Goal: Task Accomplishment & Management: Manage account settings

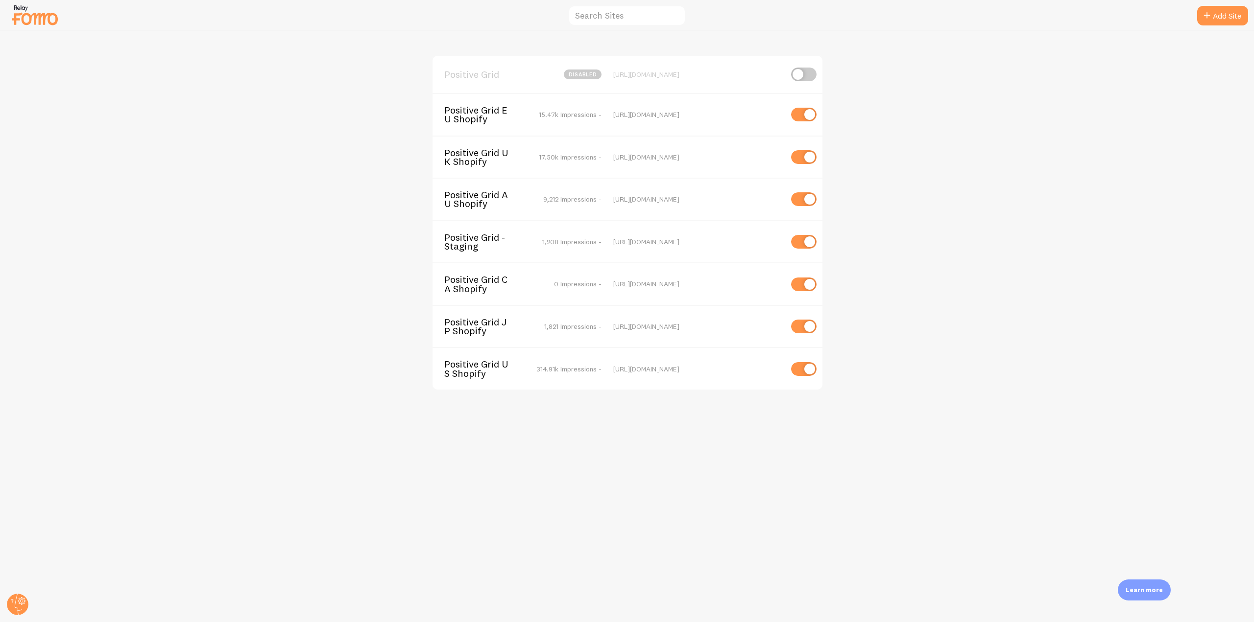
click at [479, 283] on span "Positive Grid CA Shopify" at bounding box center [483, 284] width 79 height 18
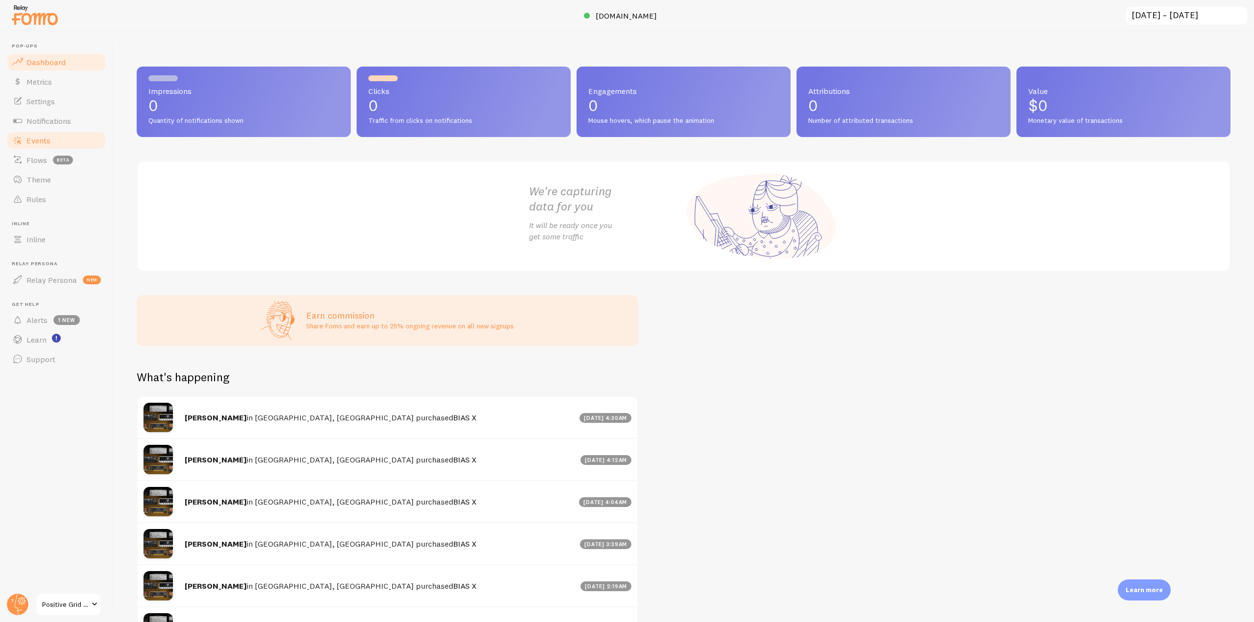
click at [39, 147] on link "Events" at bounding box center [56, 141] width 101 height 20
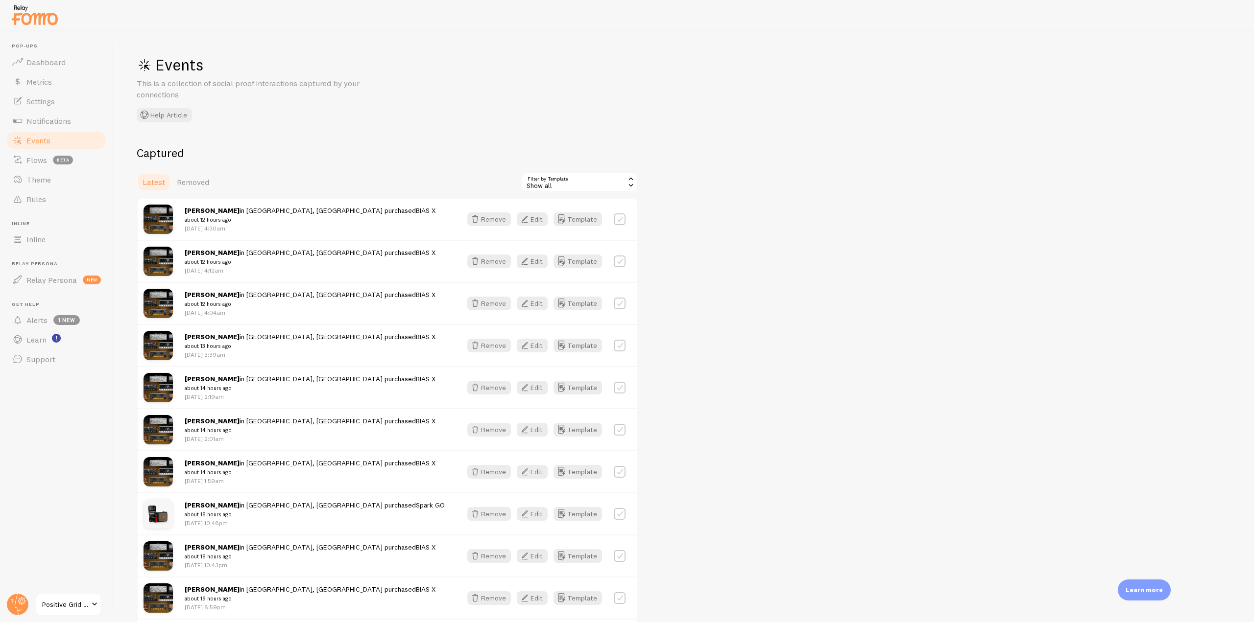
click at [46, 13] on img at bounding box center [34, 14] width 49 height 25
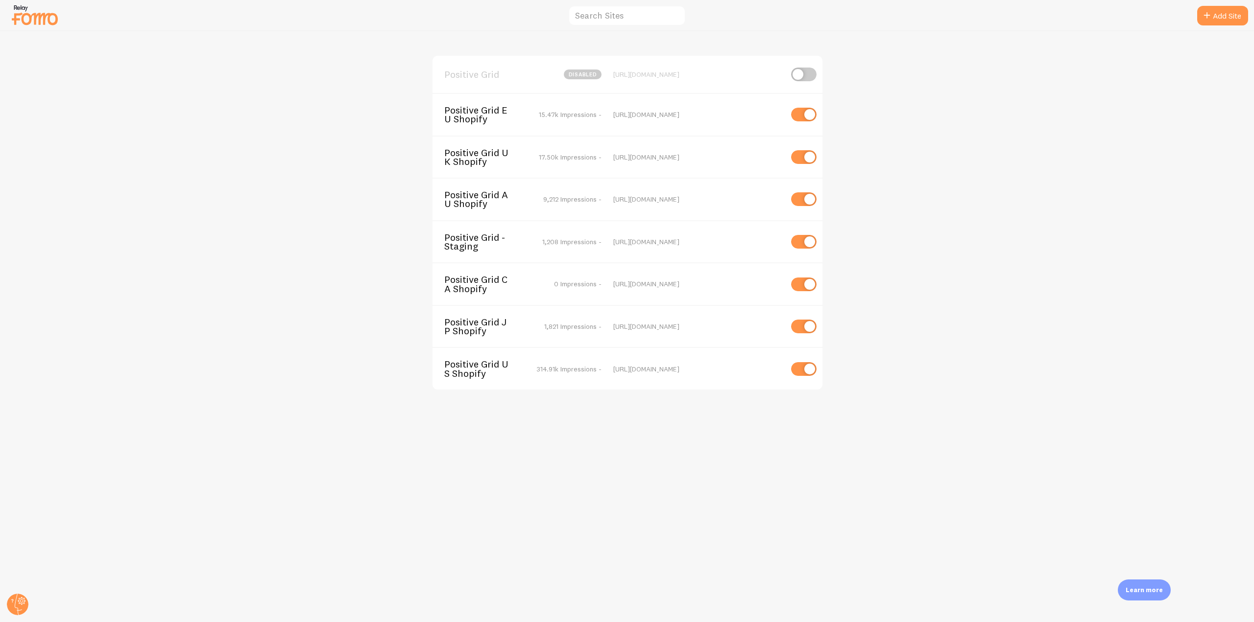
click at [487, 74] on span "Positive Grid" at bounding box center [483, 74] width 79 height 9
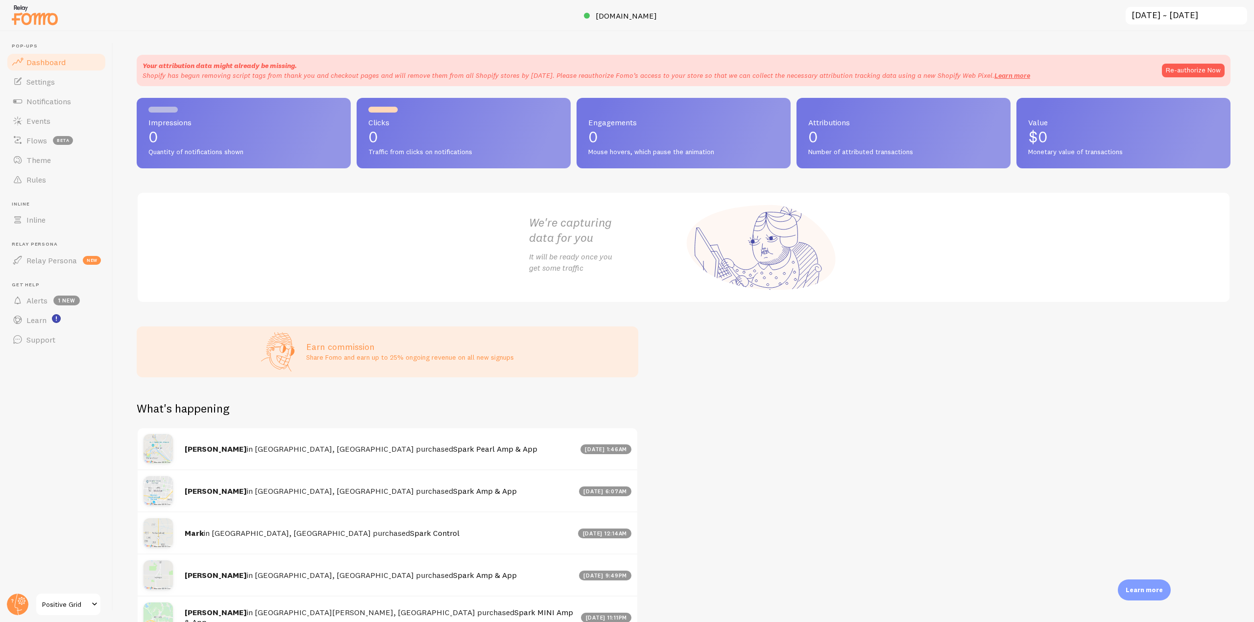
click at [31, 4] on img at bounding box center [34, 14] width 49 height 25
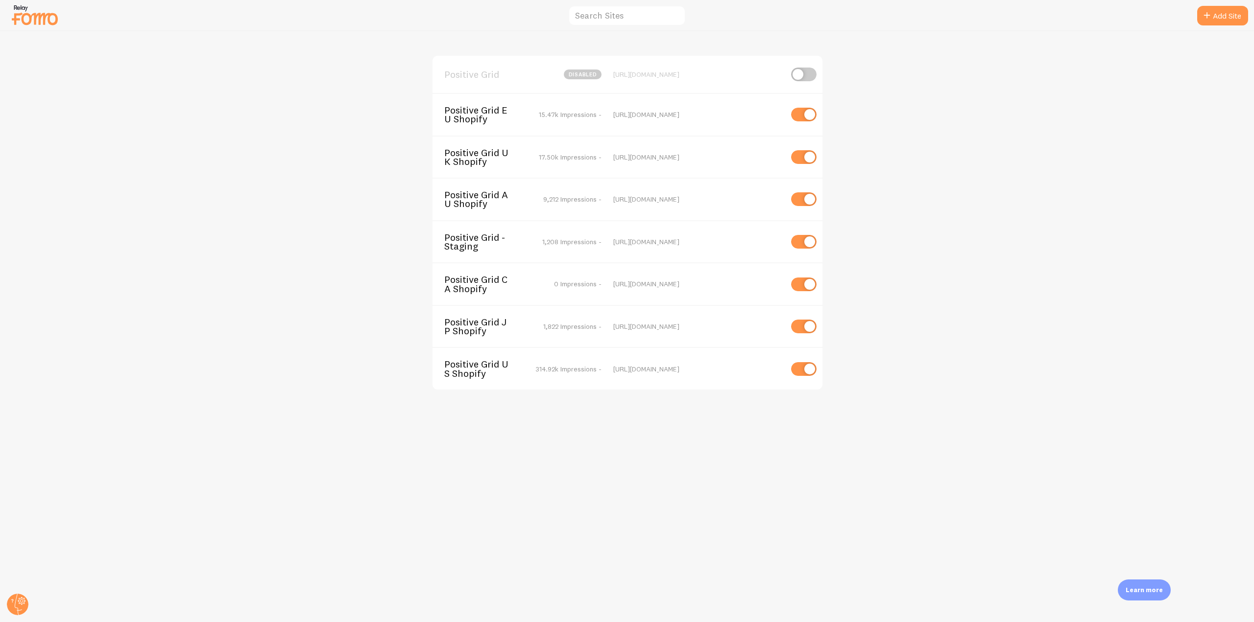
click at [491, 286] on span "Positive Grid CA Shopify" at bounding box center [483, 284] width 79 height 18
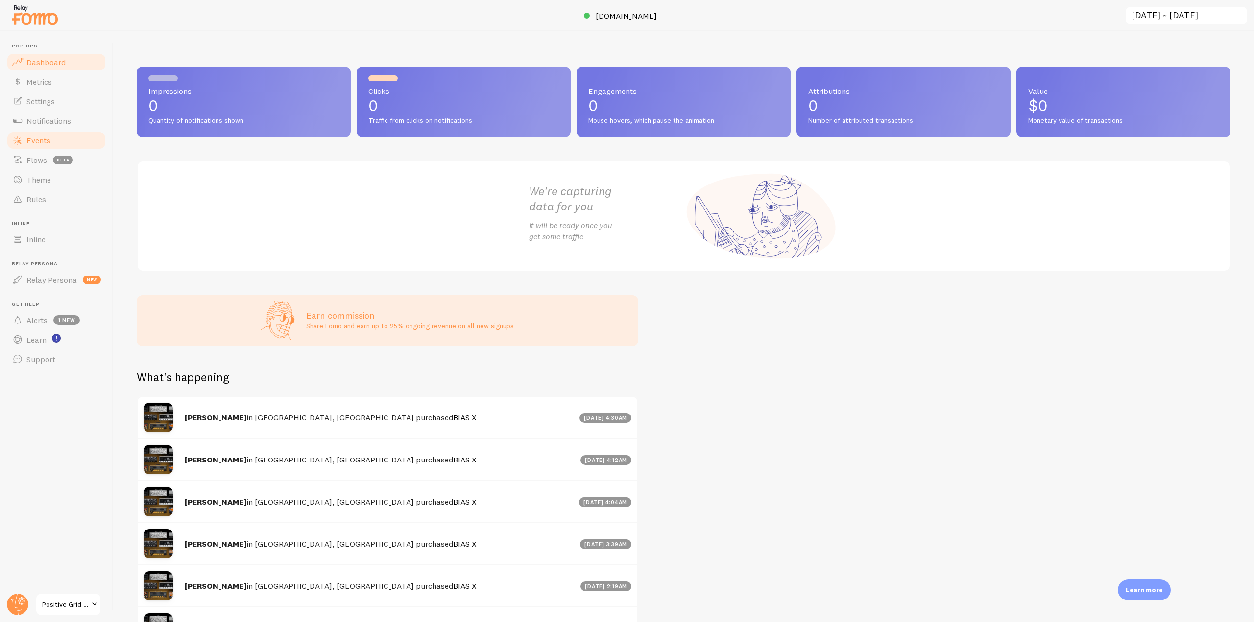
click at [55, 143] on link "Events" at bounding box center [56, 141] width 101 height 20
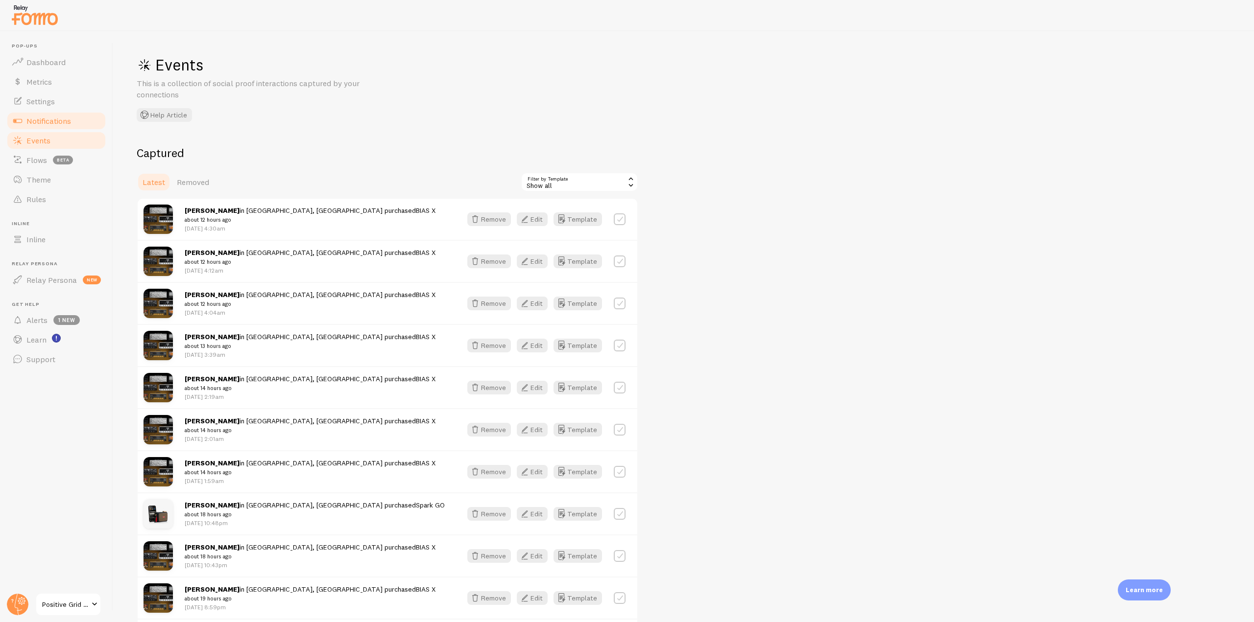
click at [66, 129] on link "Notifications" at bounding box center [56, 121] width 101 height 20
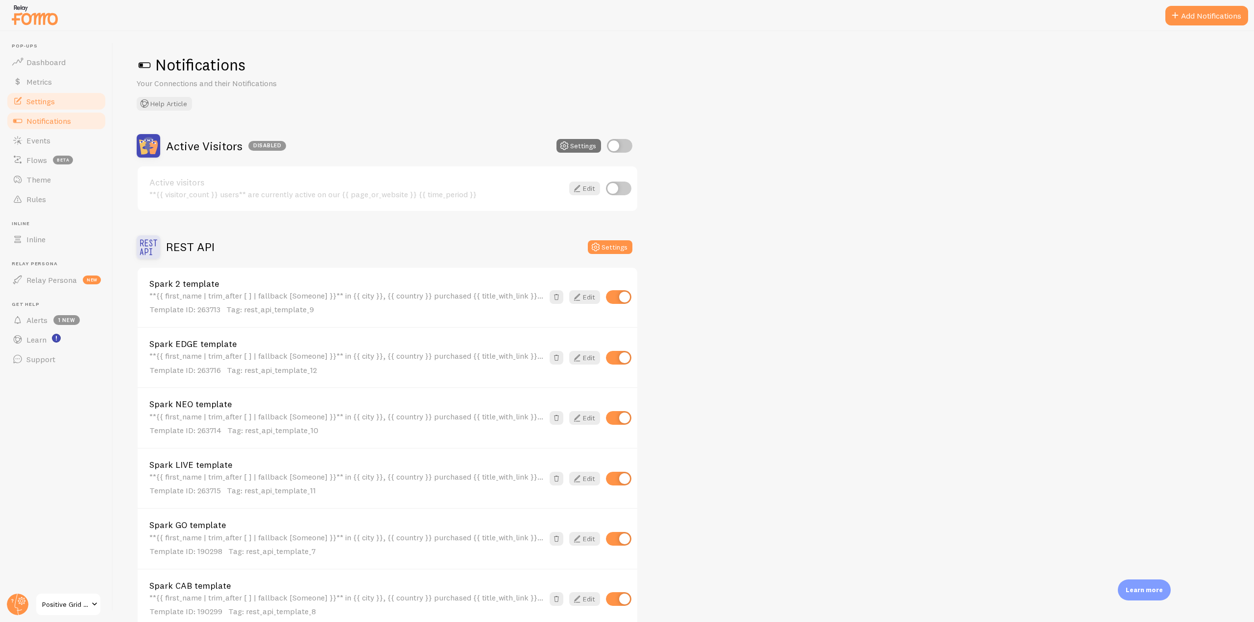
click at [57, 95] on link "Settings" at bounding box center [56, 102] width 101 height 20
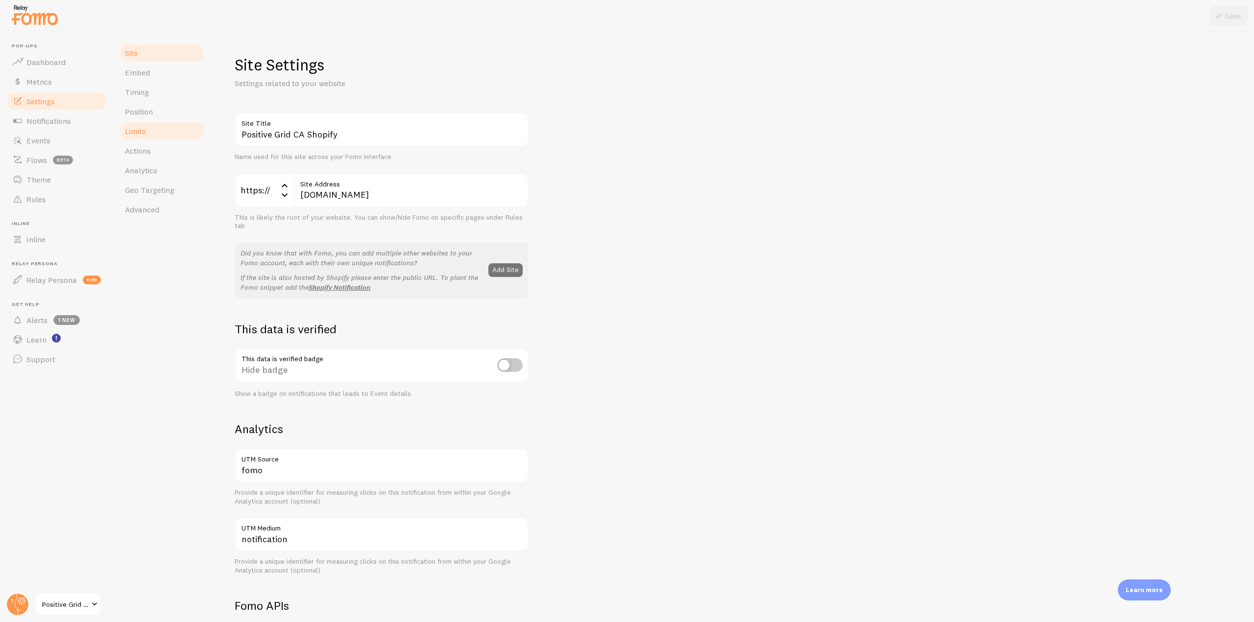
click at [142, 129] on span "Limits" at bounding box center [135, 131] width 21 height 10
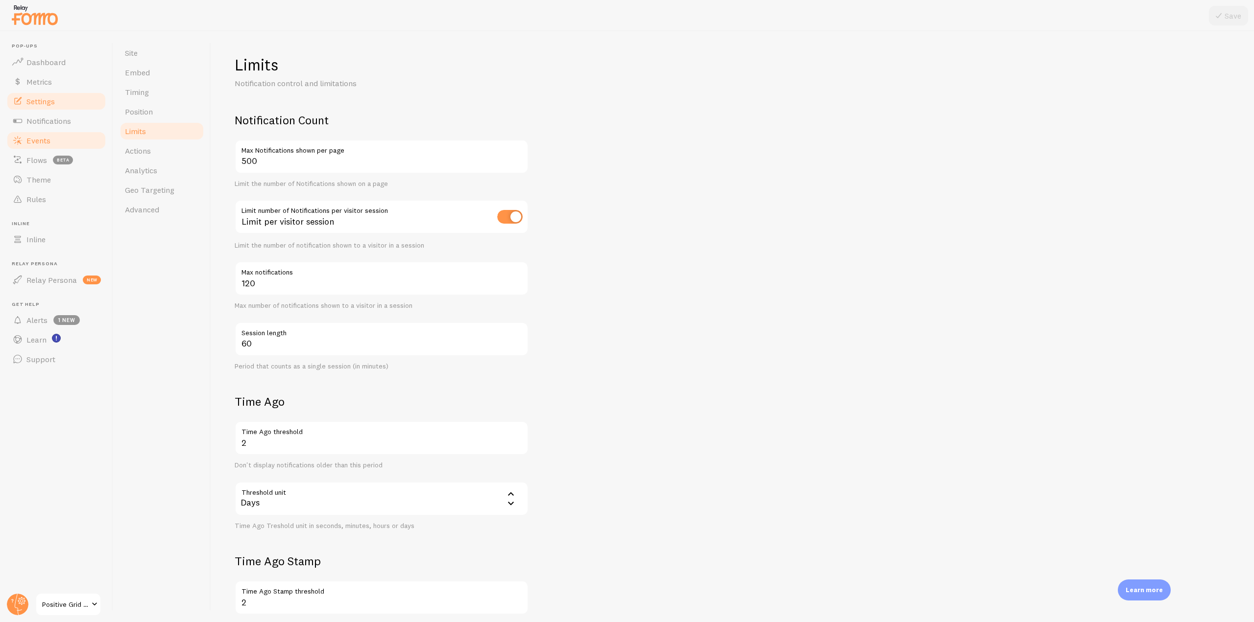
click at [57, 140] on link "Events" at bounding box center [56, 141] width 101 height 20
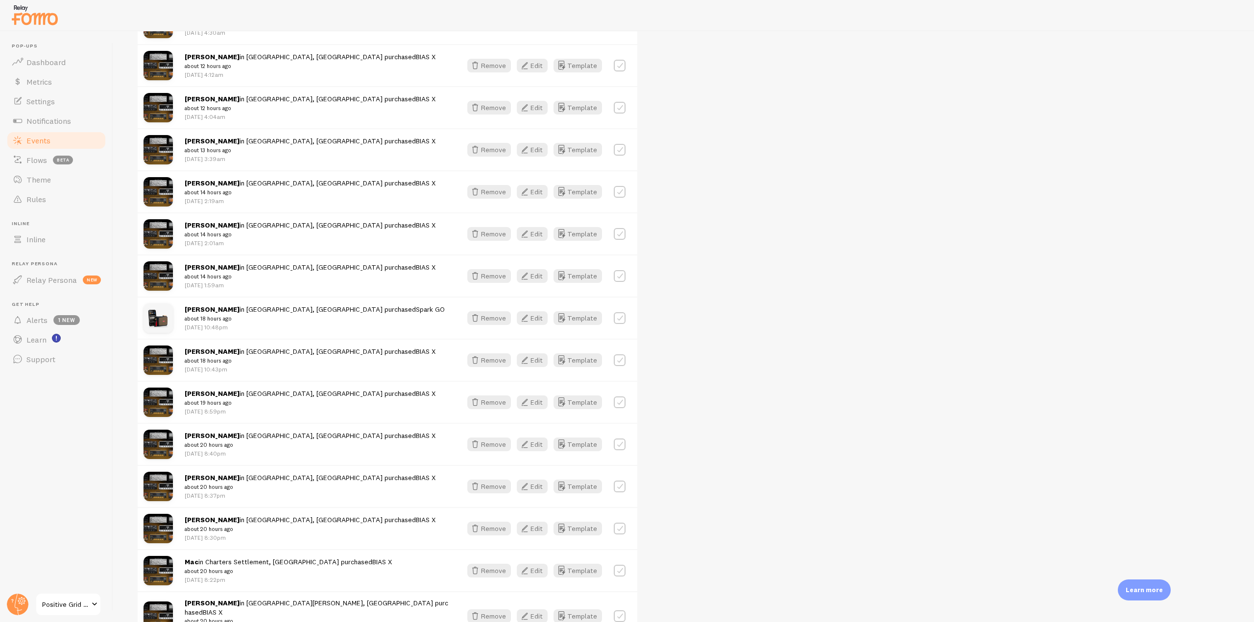
scroll to position [392, 0]
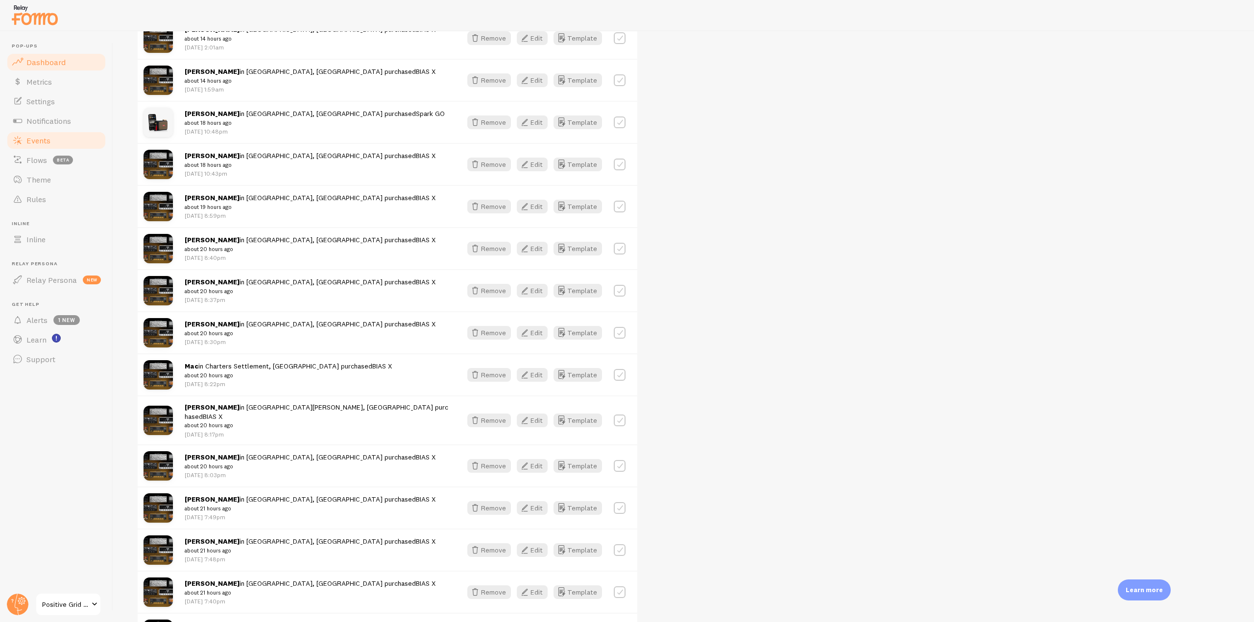
click at [70, 66] on link "Dashboard" at bounding box center [56, 62] width 101 height 20
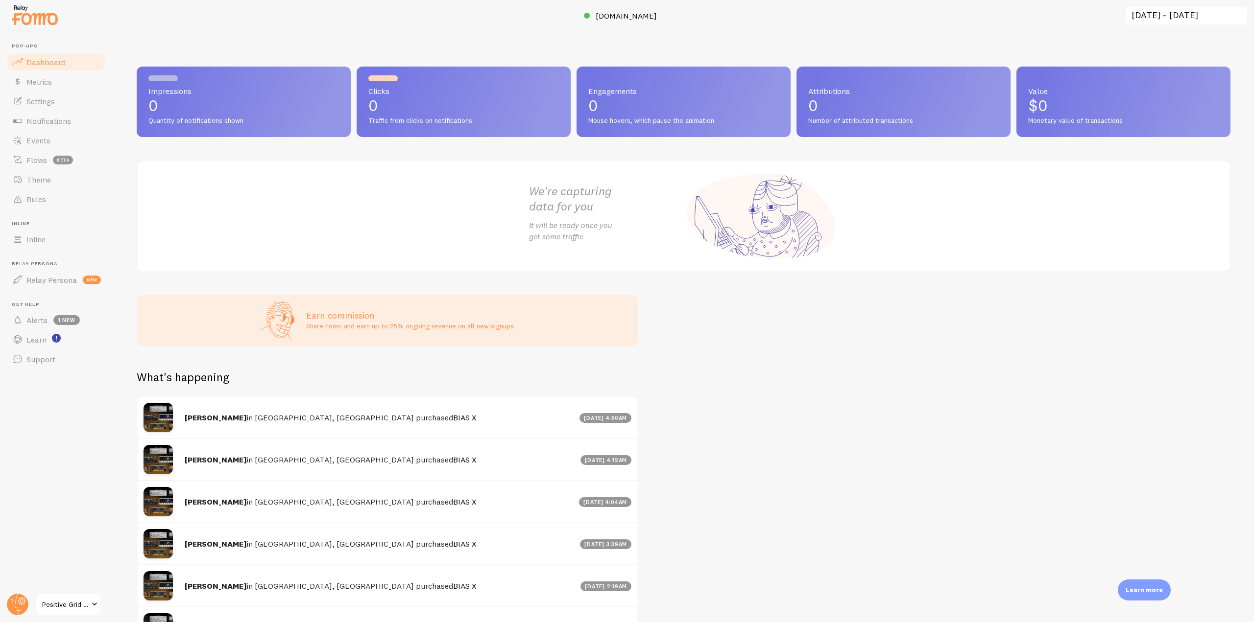
click at [643, 9] on div at bounding box center [627, 15] width 1254 height 31
click at [631, 15] on span "[DOMAIN_NAME]" at bounding box center [626, 16] width 61 height 10
click at [57, 137] on link "Events" at bounding box center [56, 141] width 101 height 20
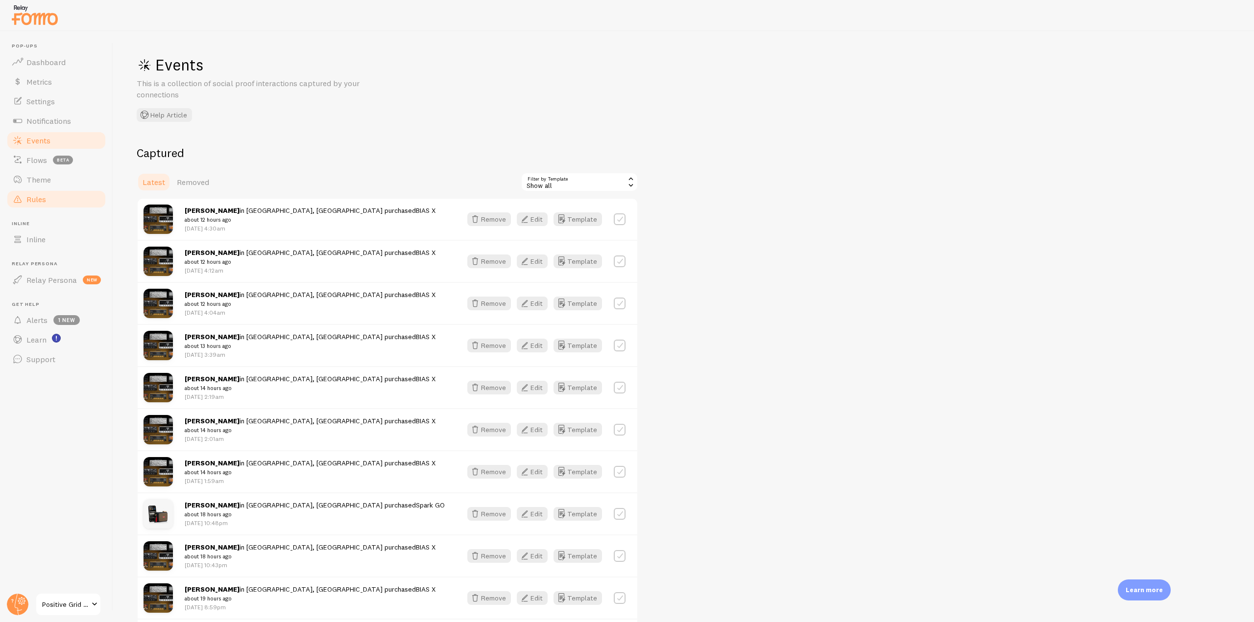
click at [55, 202] on link "Rules" at bounding box center [56, 200] width 101 height 20
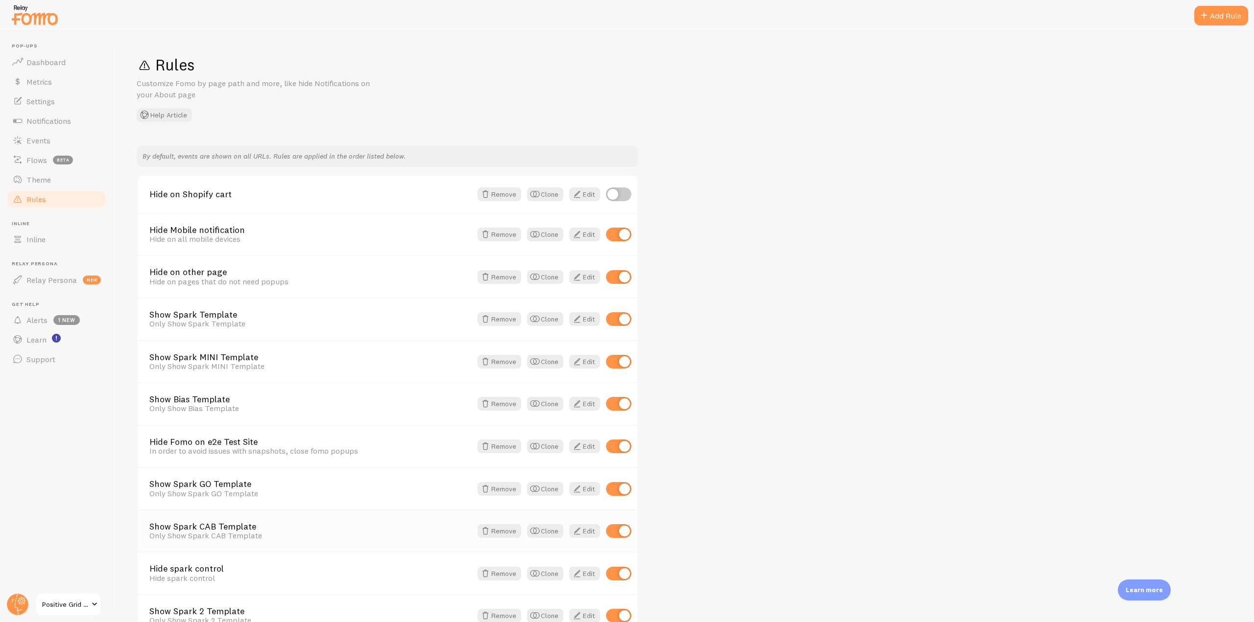
scroll to position [147, 0]
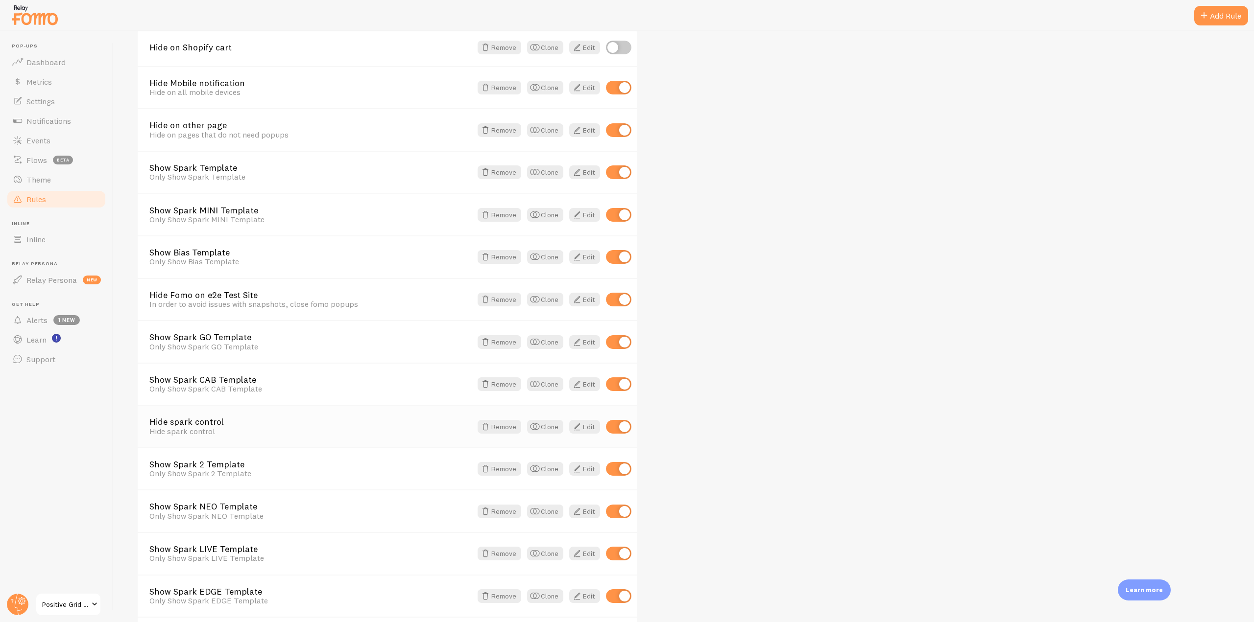
click at [619, 422] on input "checkbox" at bounding box center [618, 427] width 25 height 14
checkbox input "false"
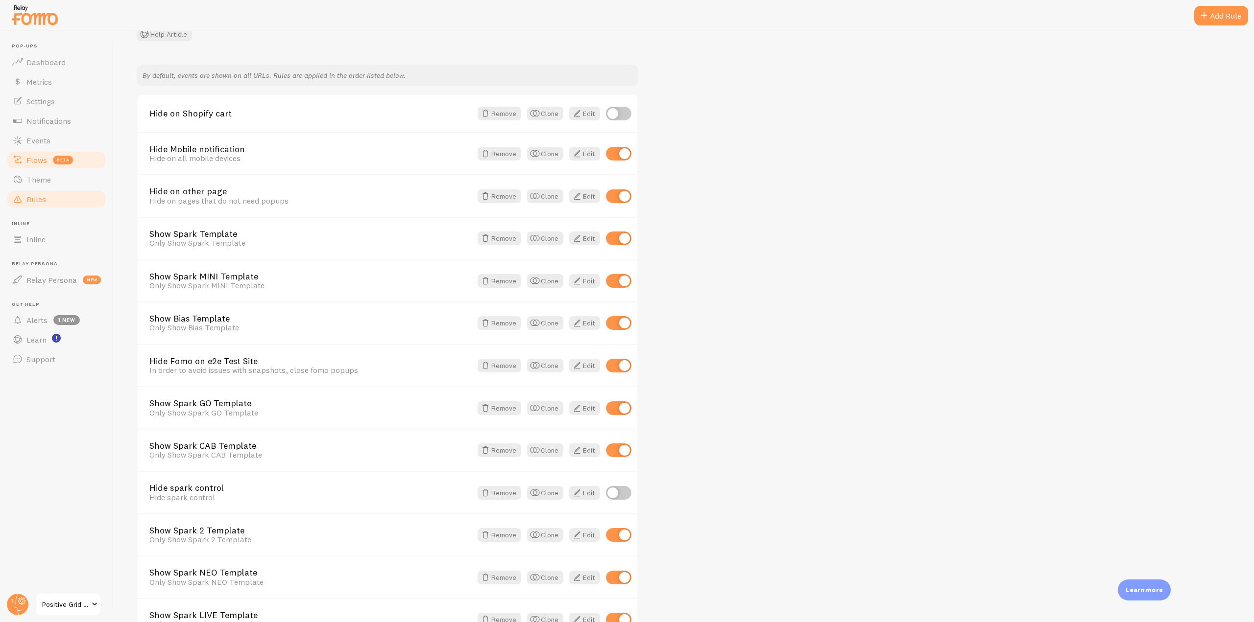
scroll to position [32, 0]
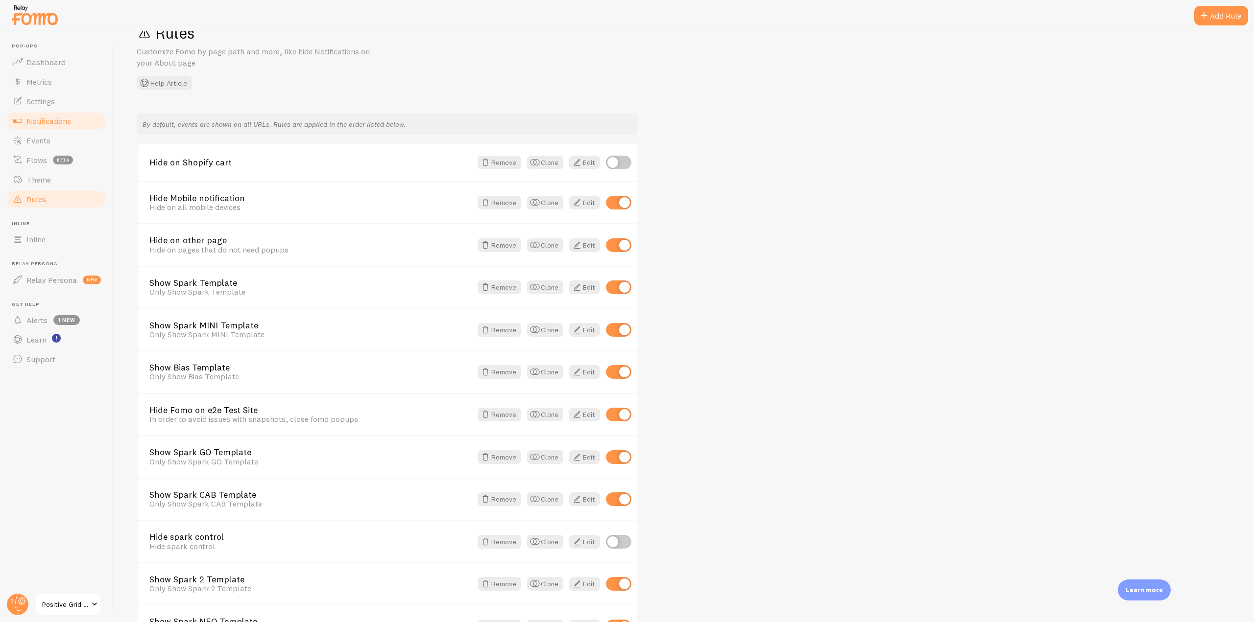
click at [53, 125] on span "Notifications" at bounding box center [48, 121] width 45 height 10
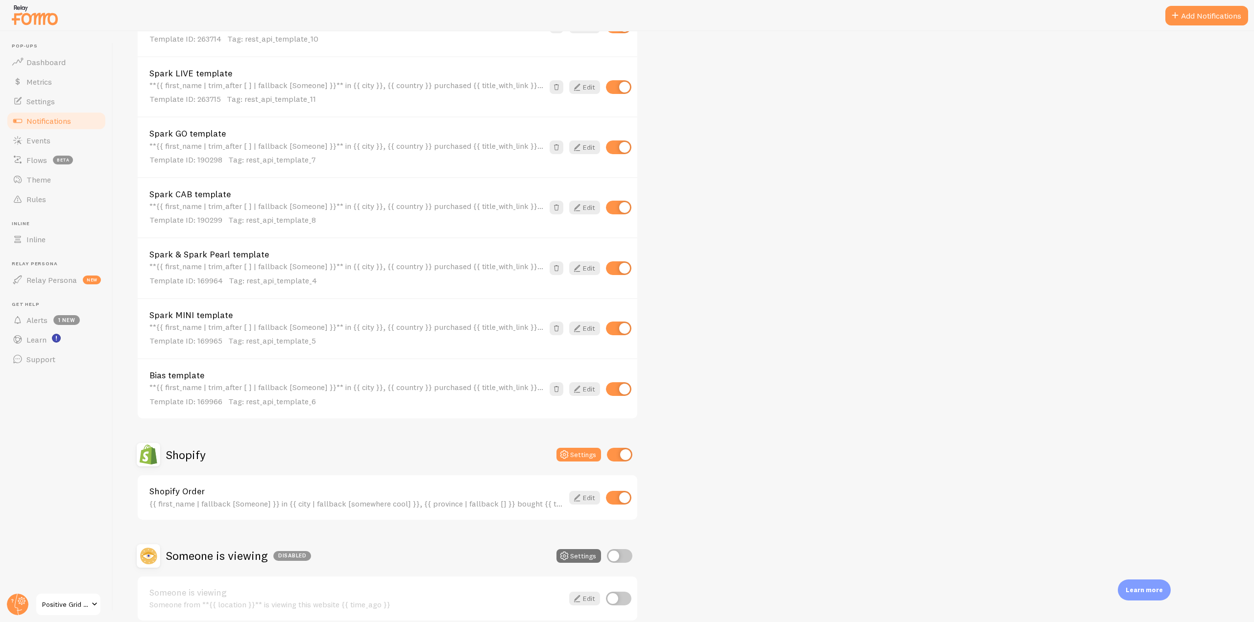
scroll to position [438, 0]
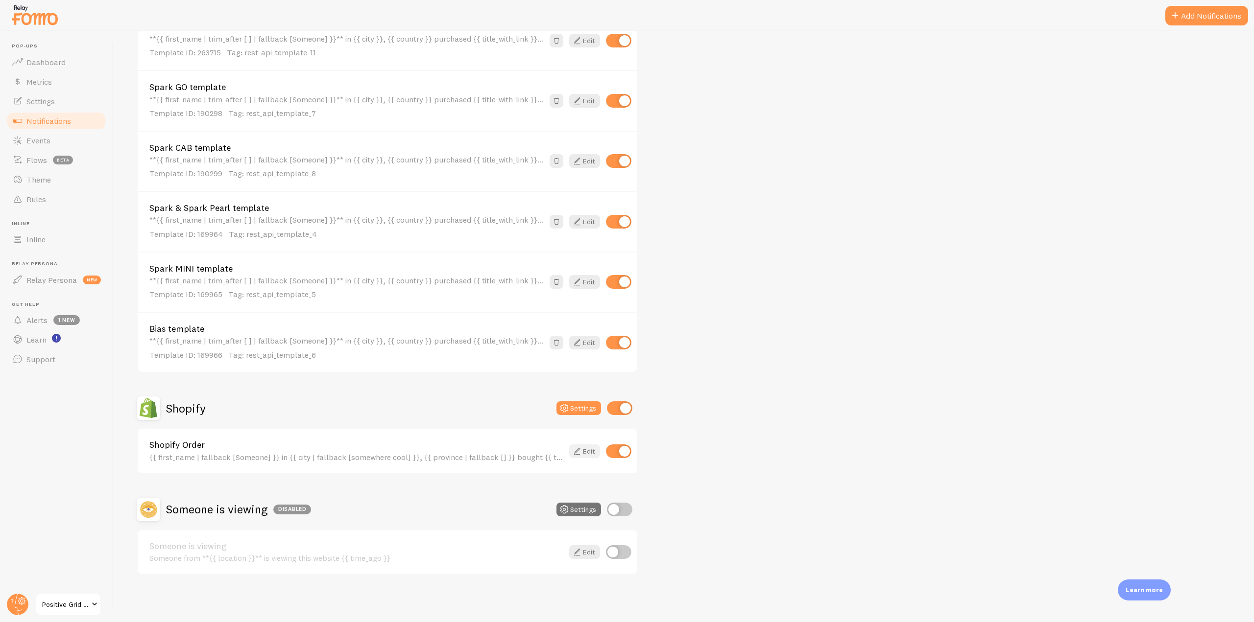
click at [581, 453] on icon at bounding box center [577, 452] width 12 height 12
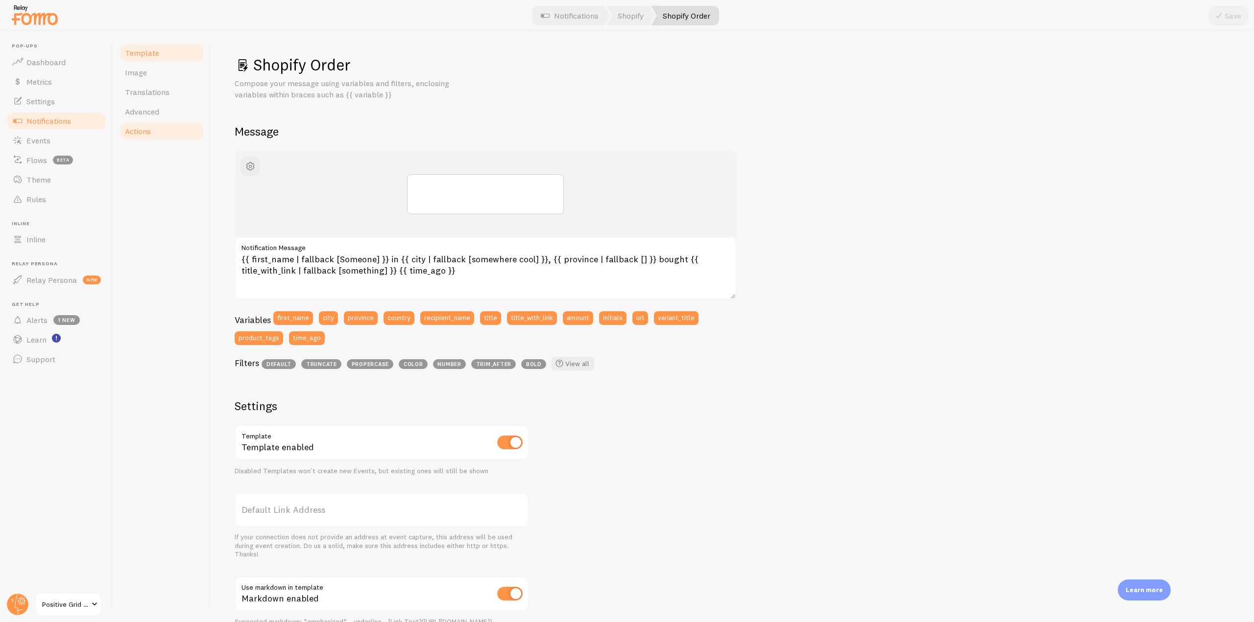
click at [138, 128] on span "Actions" at bounding box center [138, 131] width 26 height 10
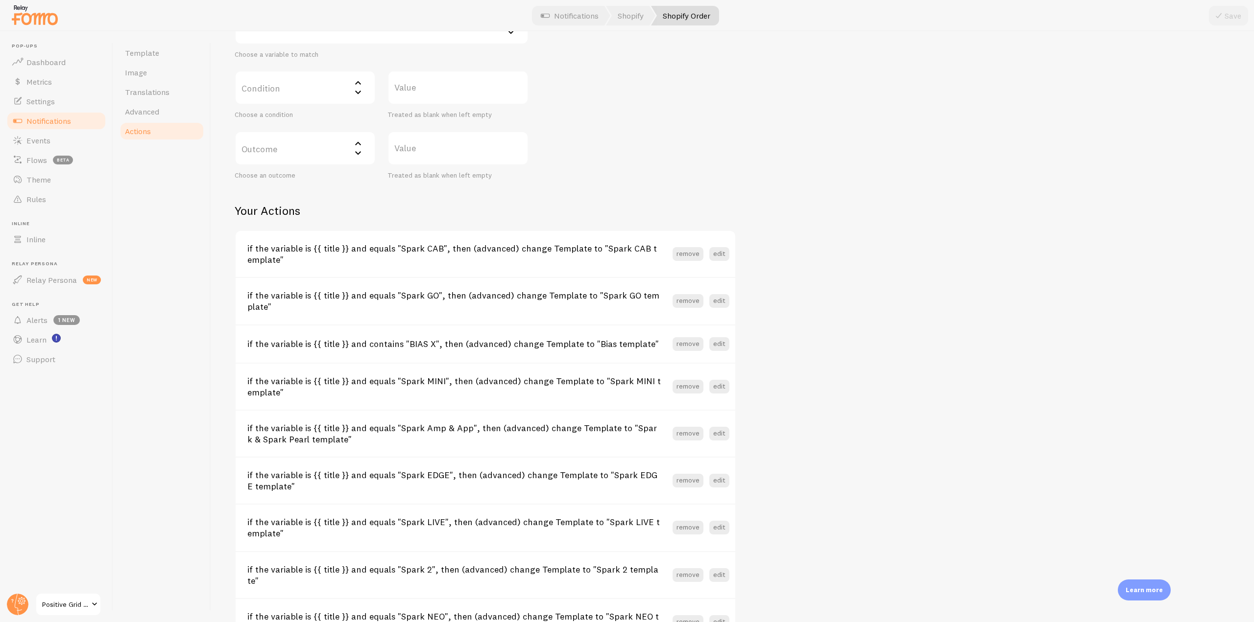
scroll to position [307, 0]
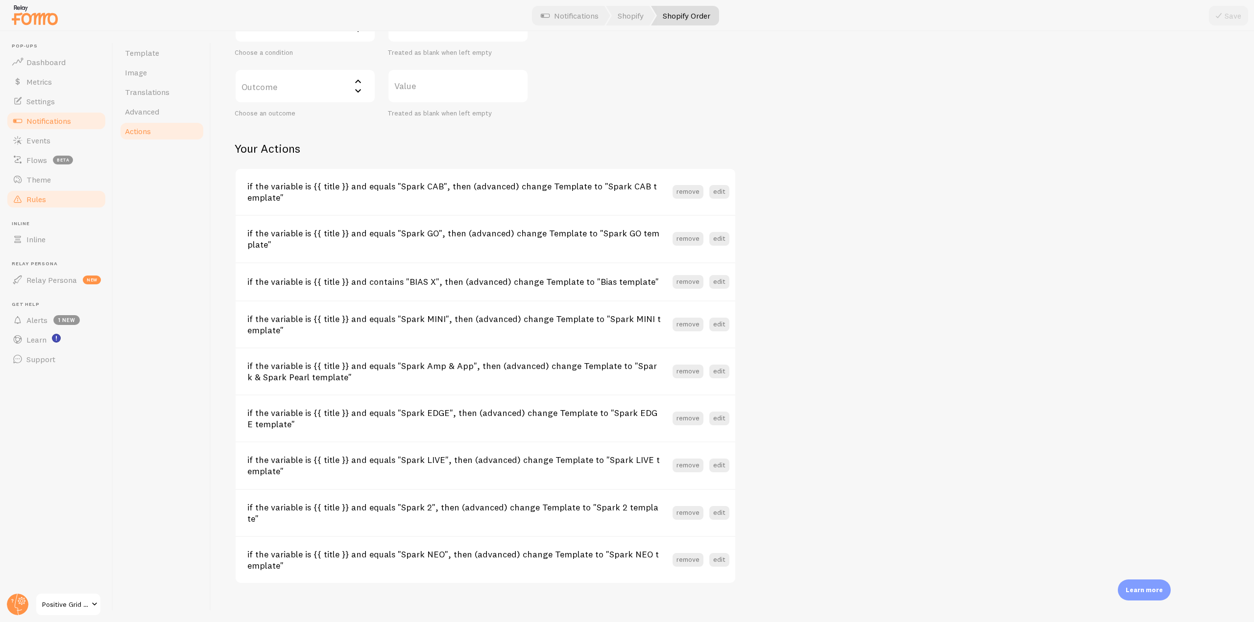
click at [43, 198] on span "Rules" at bounding box center [36, 199] width 20 height 10
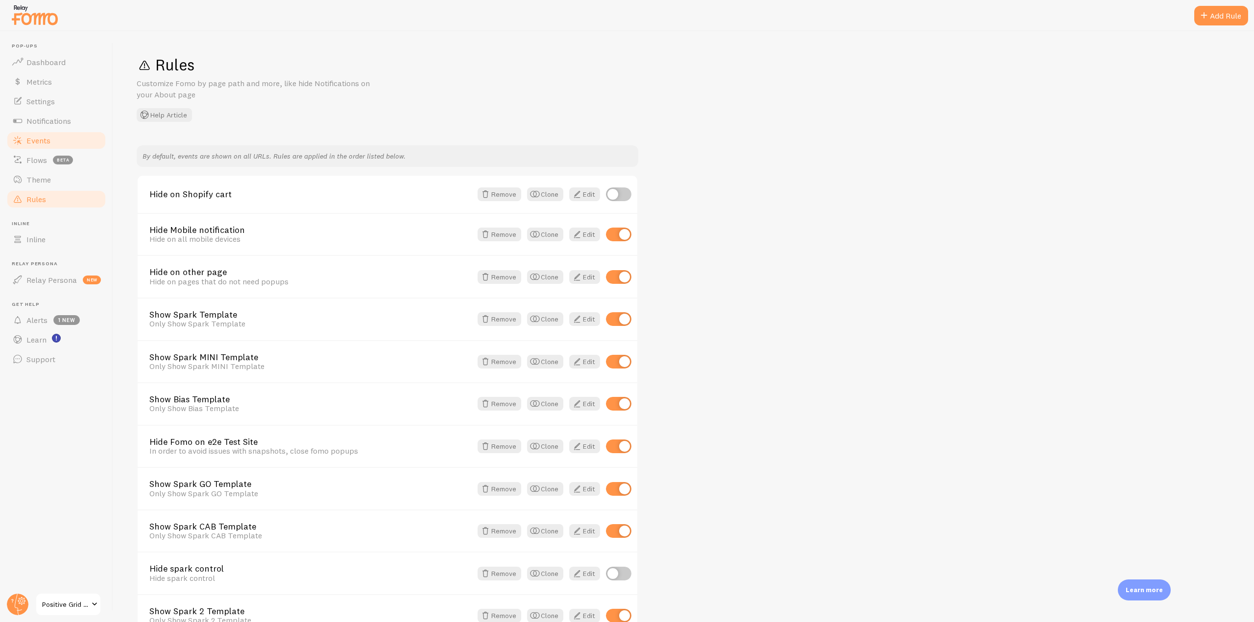
click at [54, 141] on link "Events" at bounding box center [56, 141] width 101 height 20
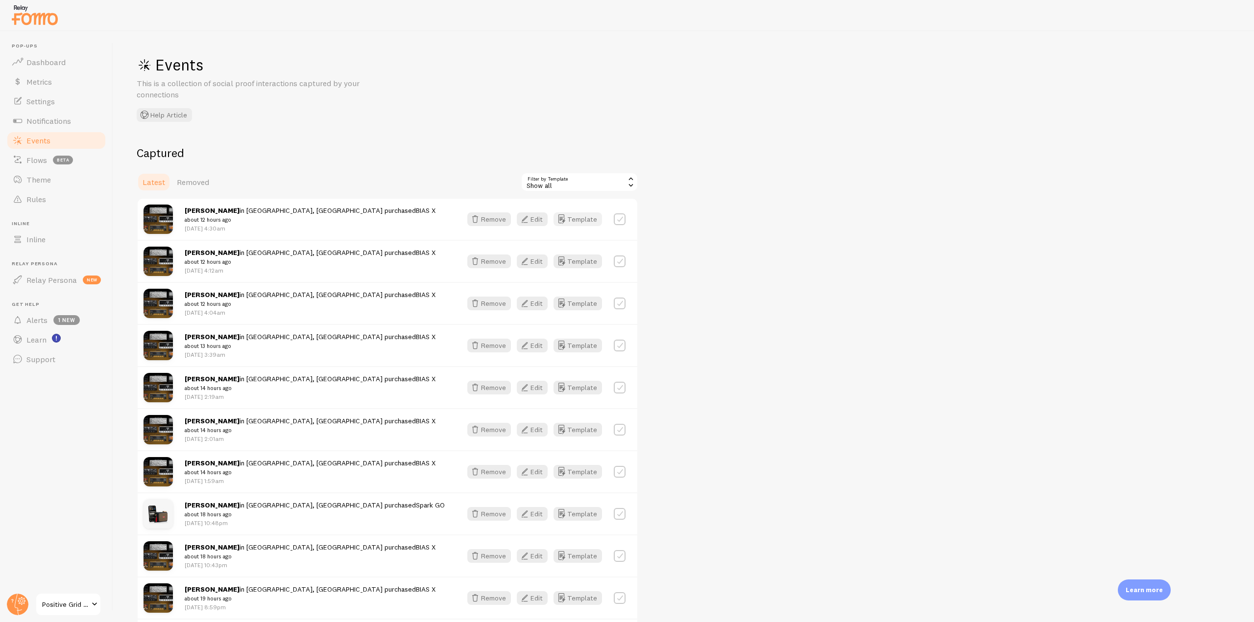
click at [564, 223] on icon "button" at bounding box center [561, 220] width 12 height 12
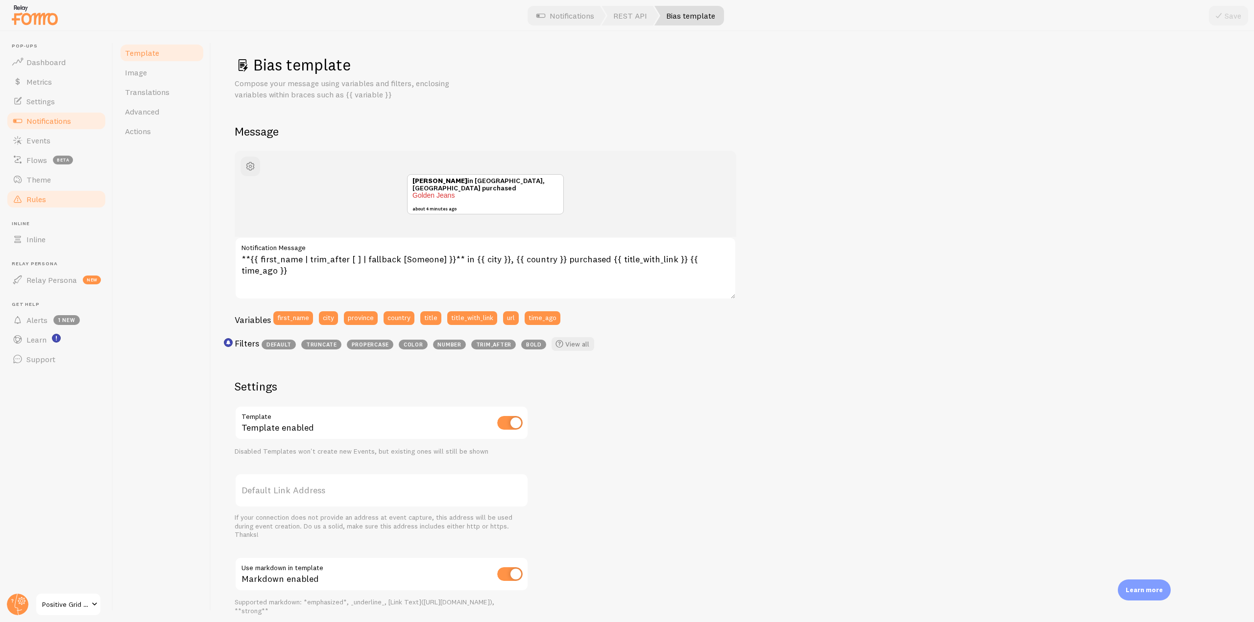
click at [55, 205] on link "Rules" at bounding box center [56, 200] width 101 height 20
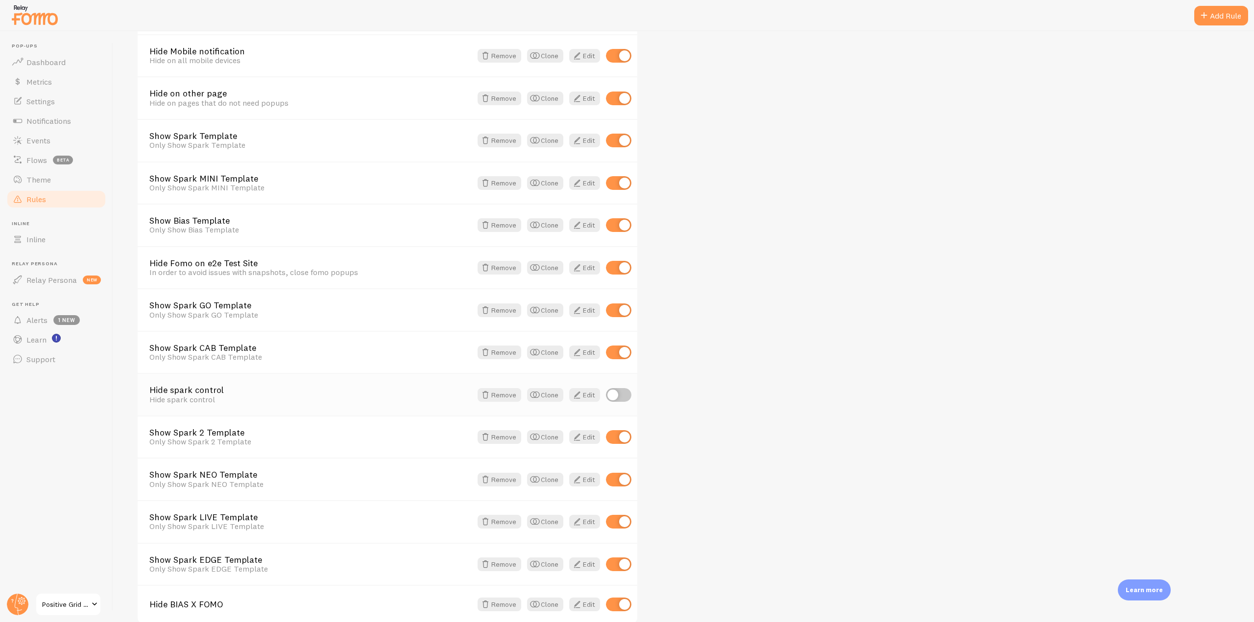
scroll to position [228, 0]
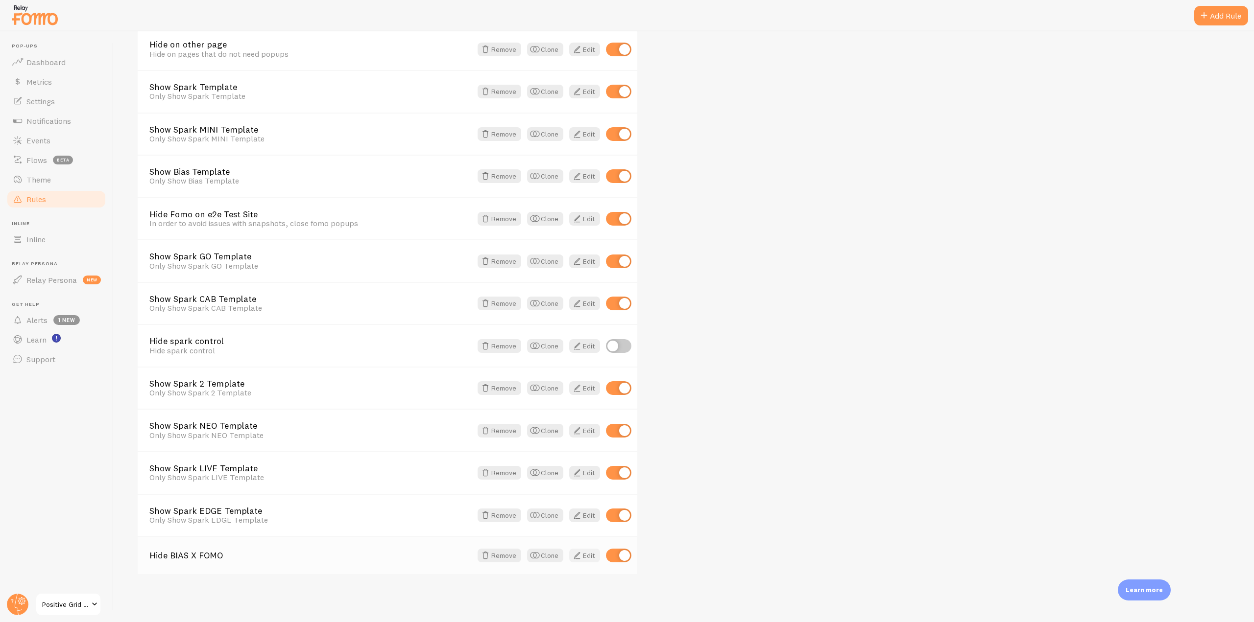
click at [580, 558] on span at bounding box center [577, 556] width 12 height 12
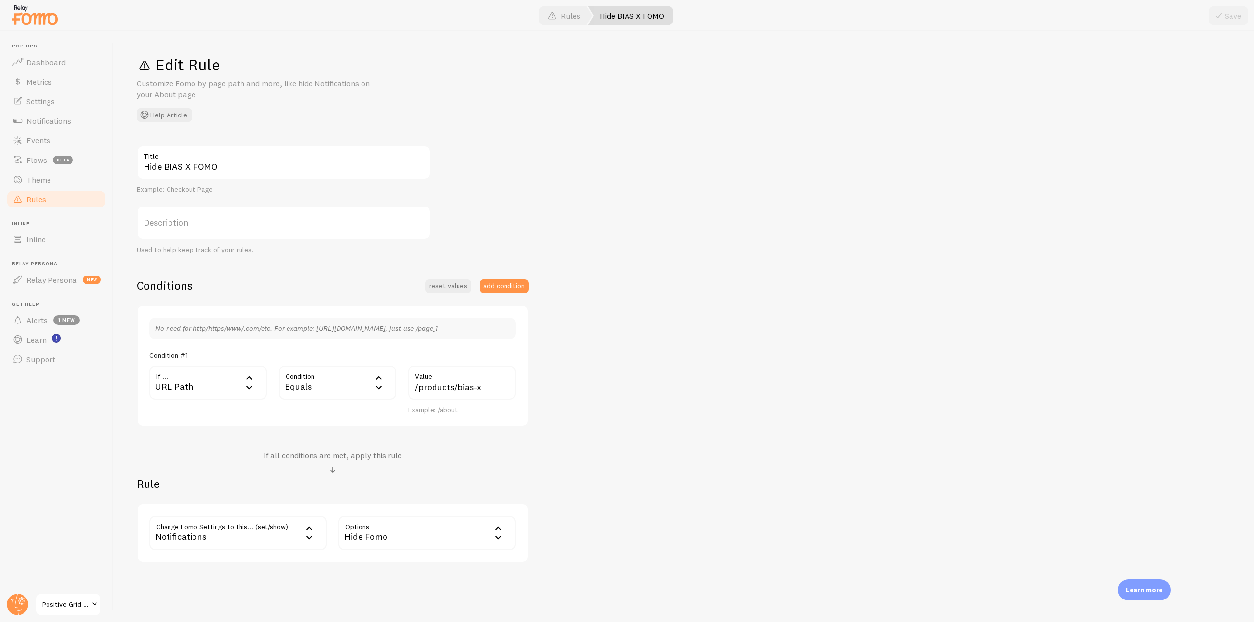
click at [56, 197] on link "Rules" at bounding box center [56, 200] width 101 height 20
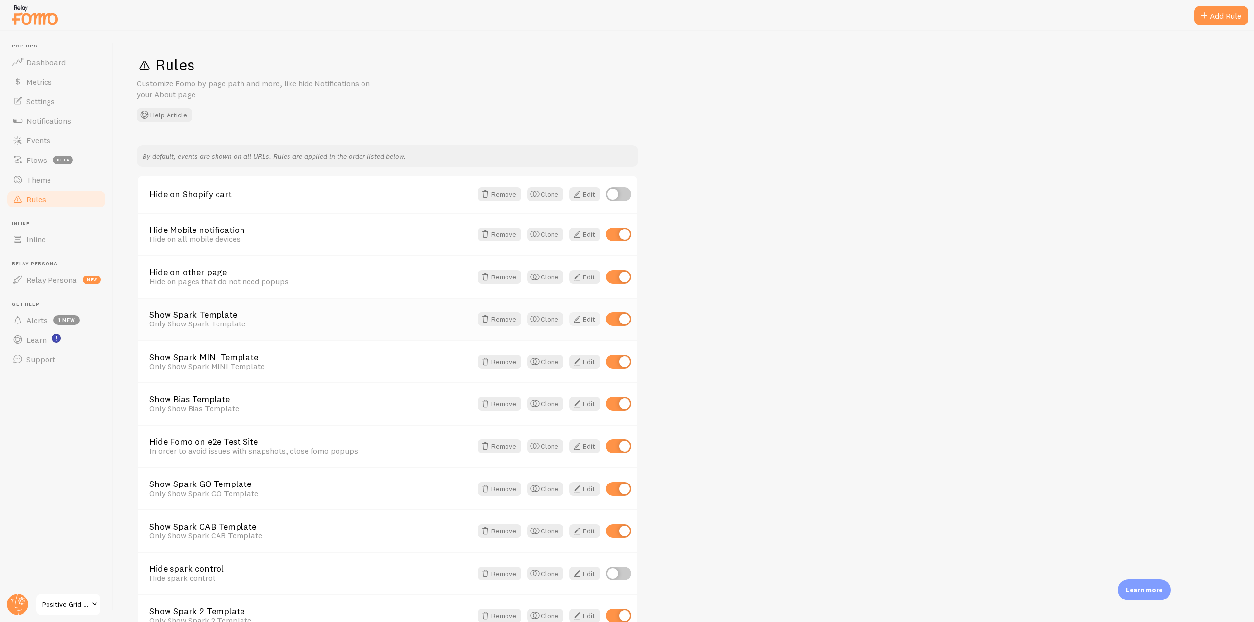
click at [575, 314] on span at bounding box center [577, 319] width 12 height 12
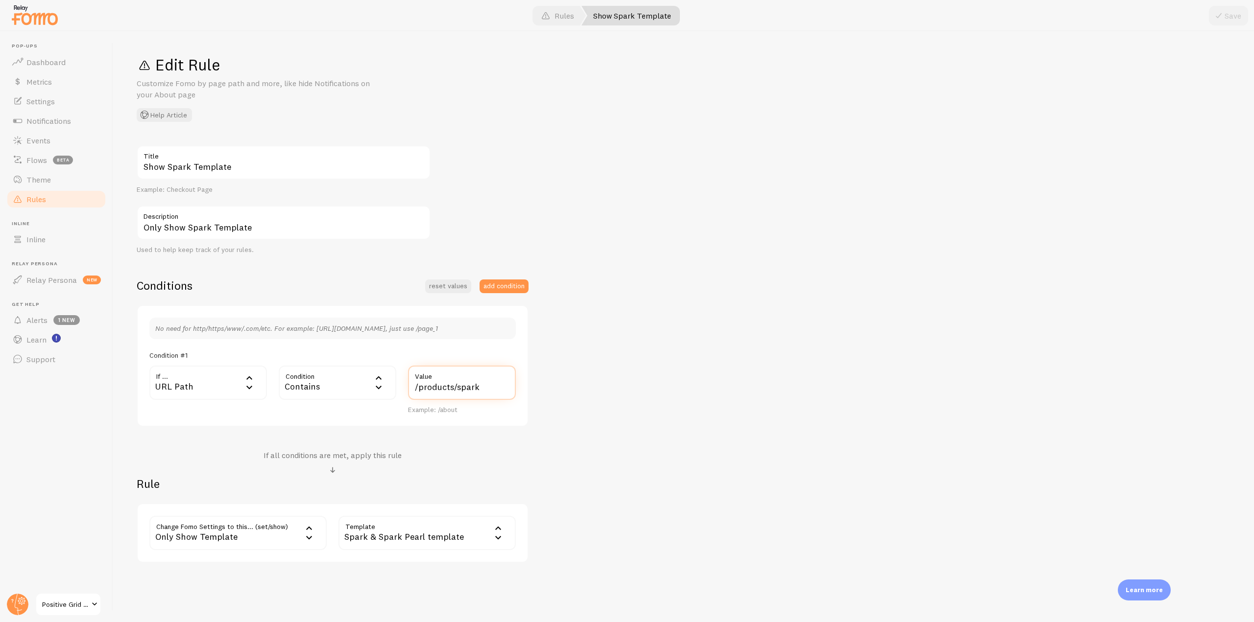
drag, startPoint x: 494, startPoint y: 383, endPoint x: 410, endPoint y: 392, distance: 84.2
click at [410, 392] on input "/products/spark" at bounding box center [462, 383] width 108 height 34
click at [49, 141] on span "Events" at bounding box center [38, 141] width 24 height 10
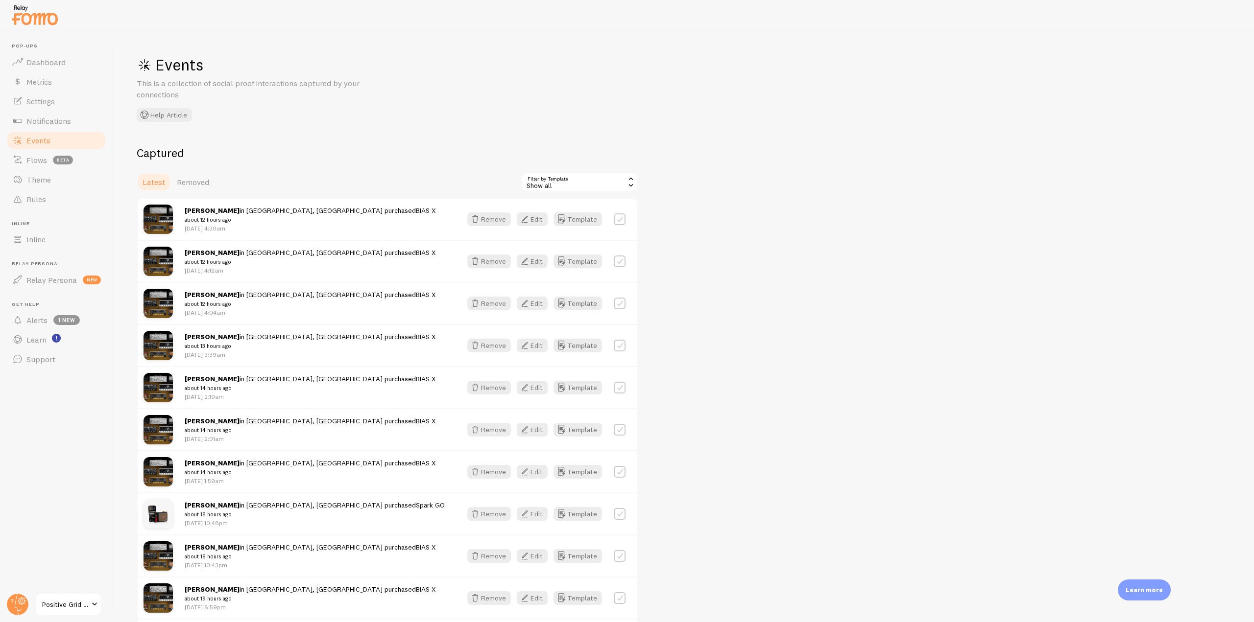
click at [612, 176] on div "Show all" at bounding box center [580, 182] width 118 height 20
click at [581, 253] on li "Spark & Spark Pearl template" at bounding box center [580, 255] width 116 height 15
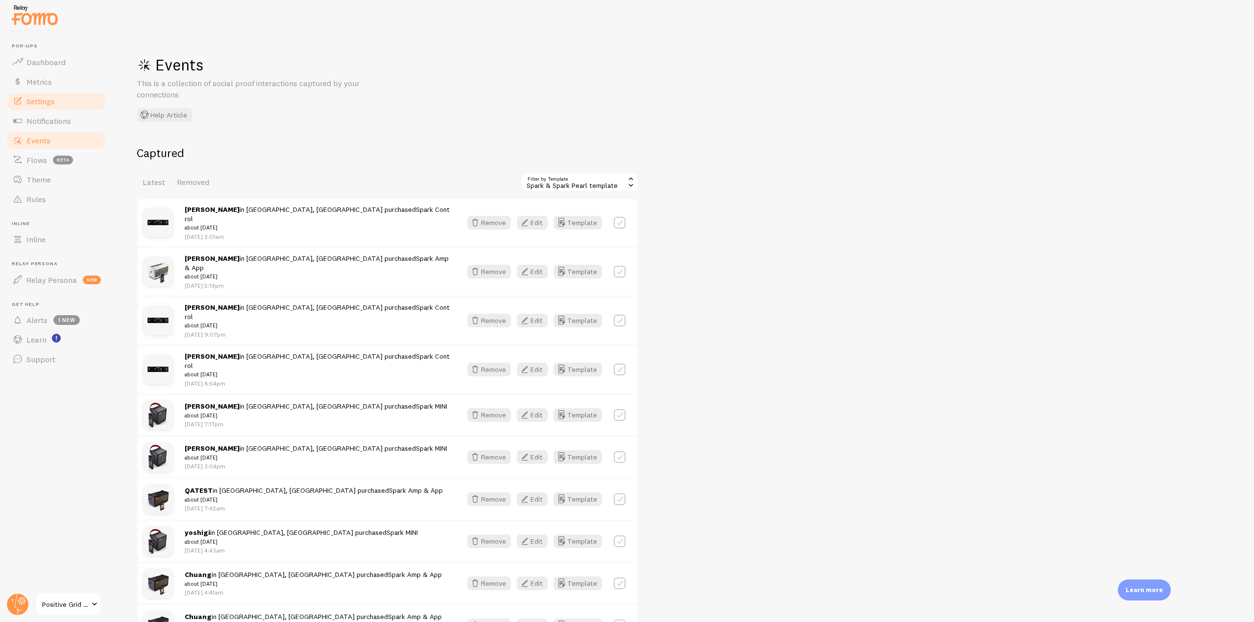
click at [66, 100] on link "Settings" at bounding box center [56, 102] width 101 height 20
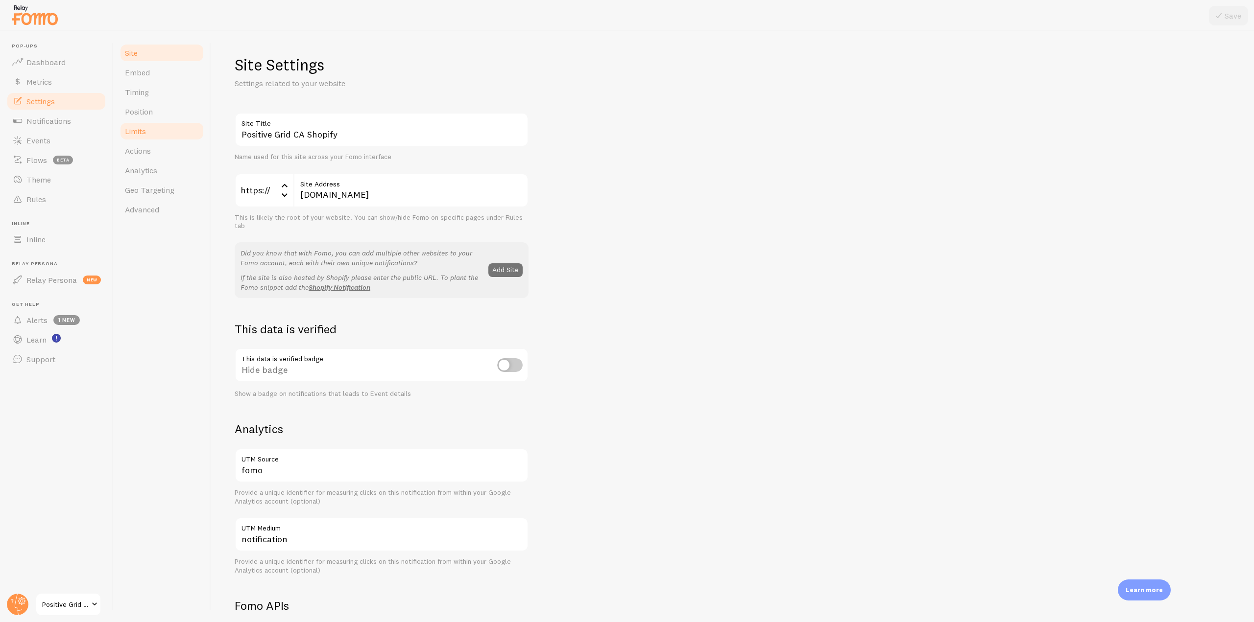
click at [145, 135] on span "Limits" at bounding box center [135, 131] width 21 height 10
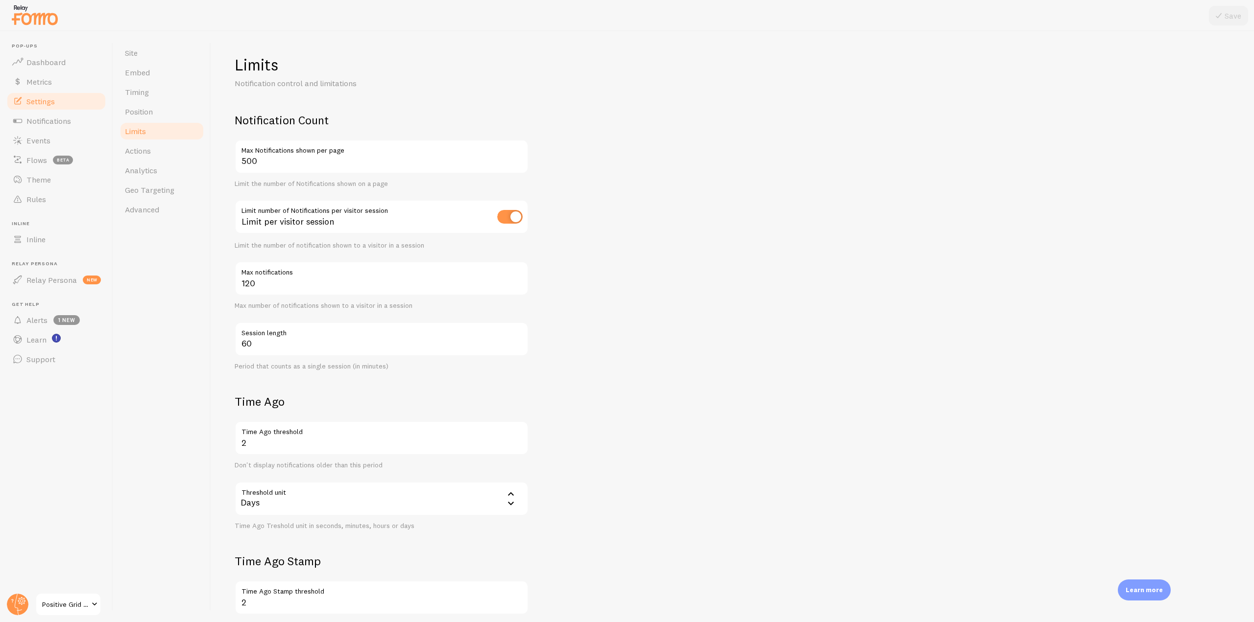
scroll to position [134, 0]
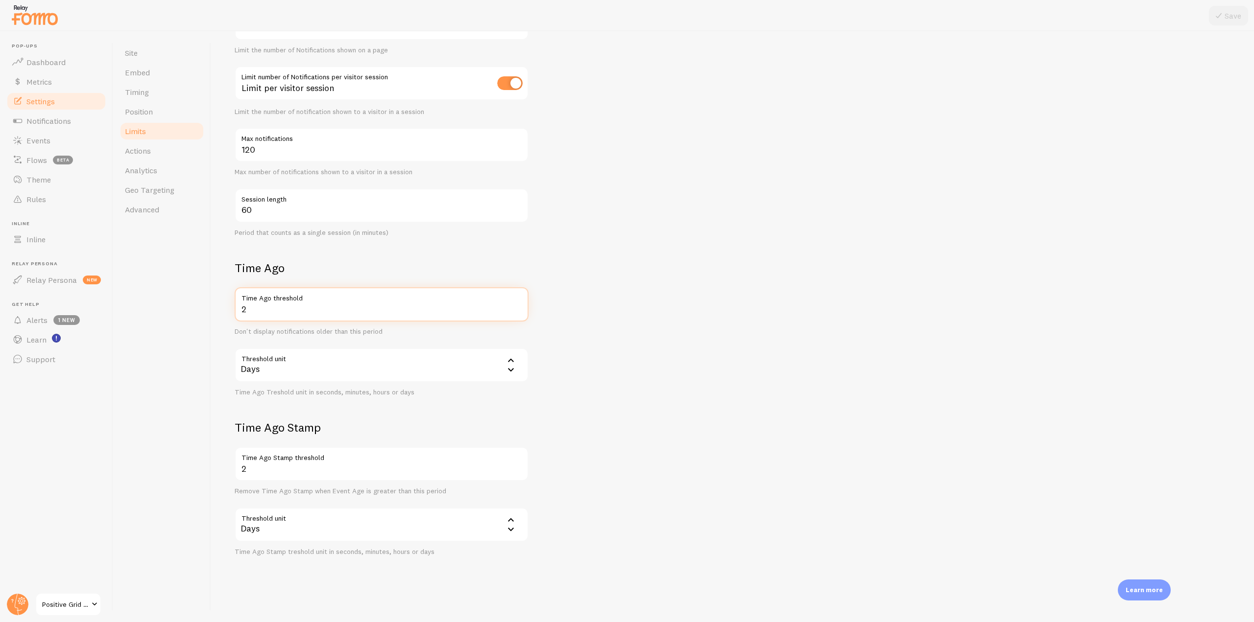
drag, startPoint x: 248, startPoint y: 314, endPoint x: 216, endPoint y: 313, distance: 32.3
click at [216, 313] on div "Limits Notification control and limitations Notification Count 500 Max Notifica…" at bounding box center [732, 326] width 1043 height 591
type input "15"
click at [1228, 12] on button "Save" at bounding box center [1228, 16] width 39 height 20
click at [44, 141] on span "Events" at bounding box center [38, 141] width 24 height 10
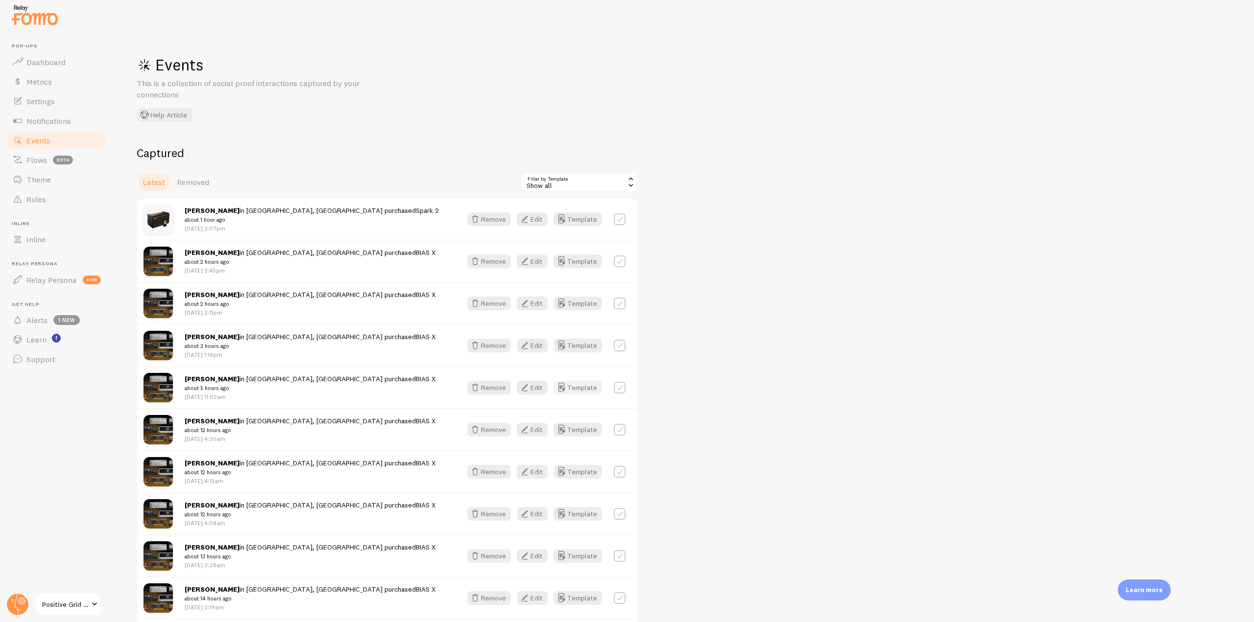
click at [567, 384] on icon "button" at bounding box center [561, 388] width 12 height 12
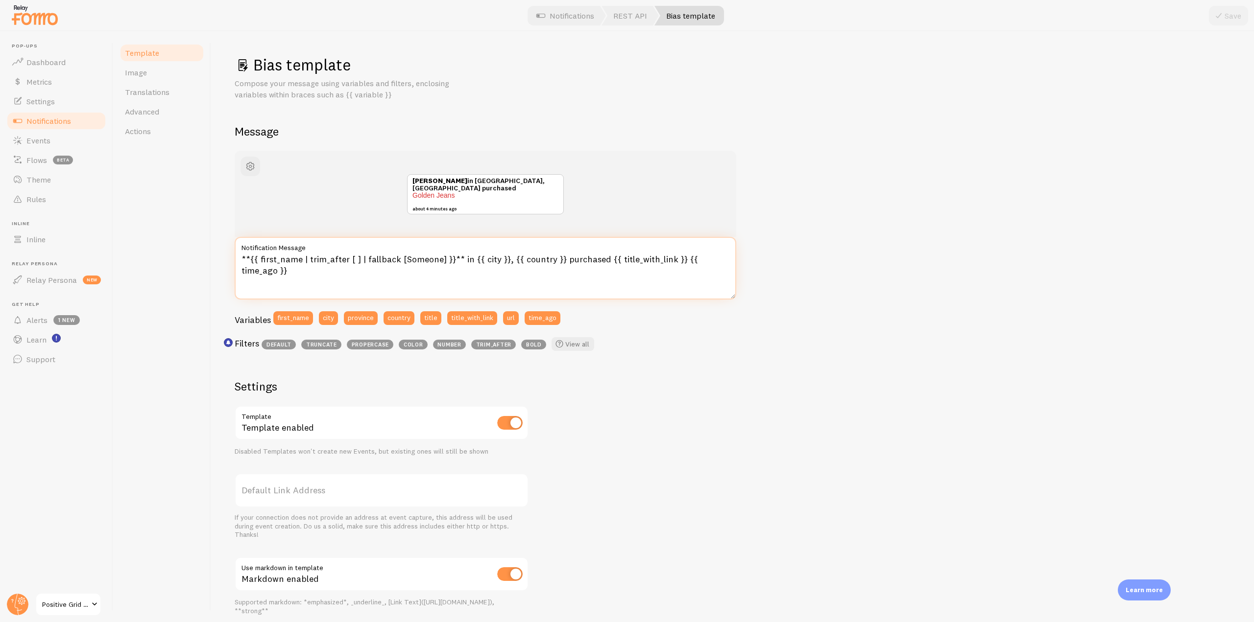
click at [306, 259] on textarea "**{{ first_name | trim_after [ ] | fallback [Someone] }}** in {{ city }}, {{ co…" at bounding box center [486, 268] width 502 height 63
click at [30, 140] on span "Events" at bounding box center [38, 141] width 24 height 10
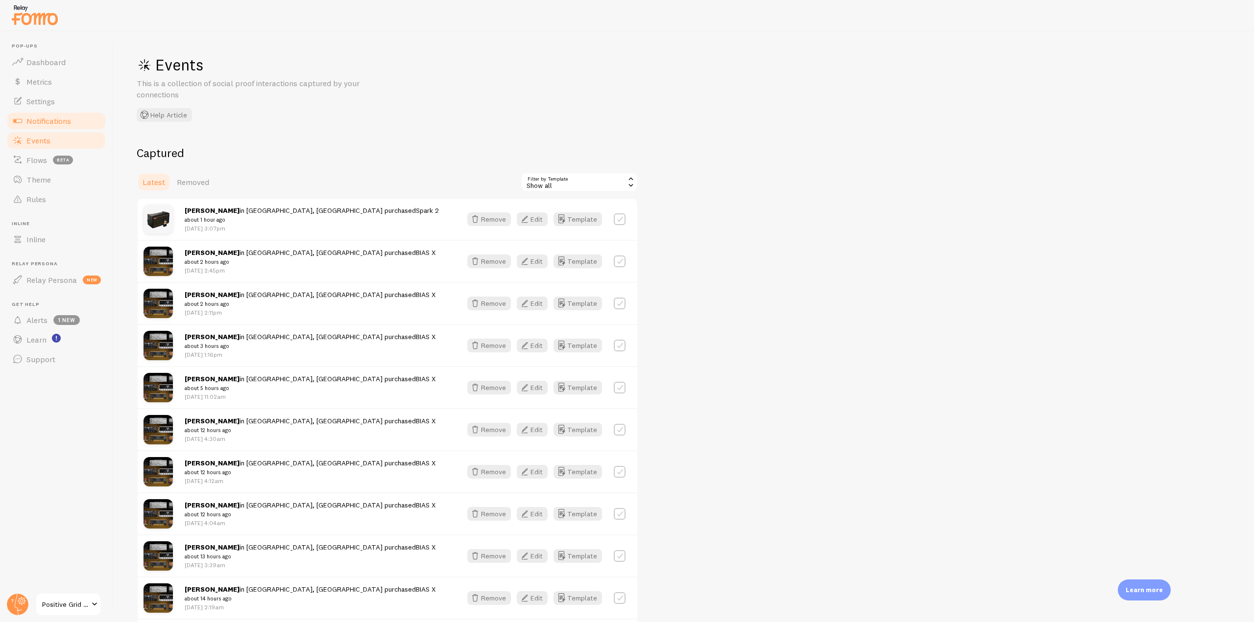
click at [82, 124] on link "Notifications" at bounding box center [56, 121] width 101 height 20
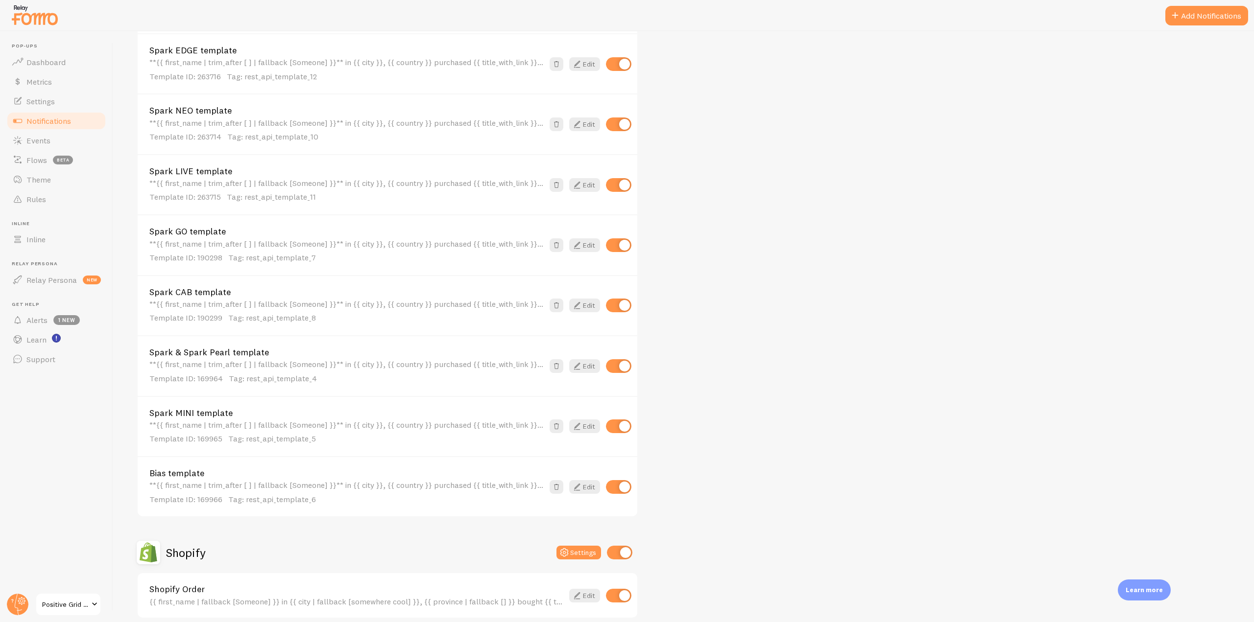
scroll to position [438, 0]
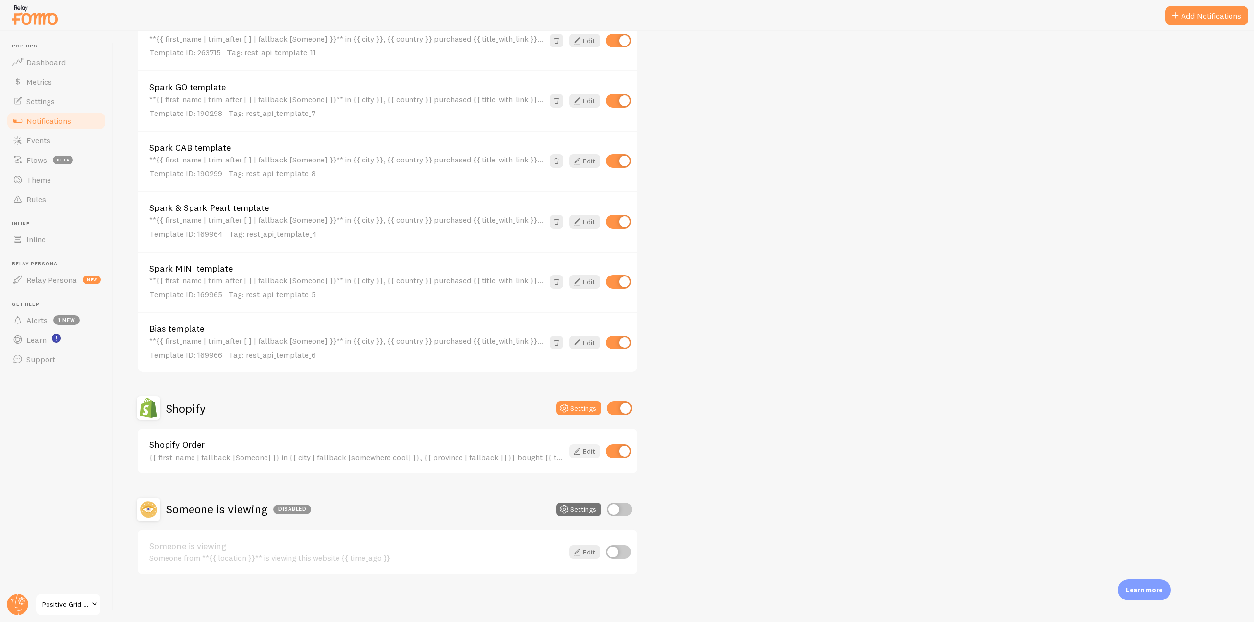
click at [576, 448] on icon at bounding box center [577, 452] width 12 height 12
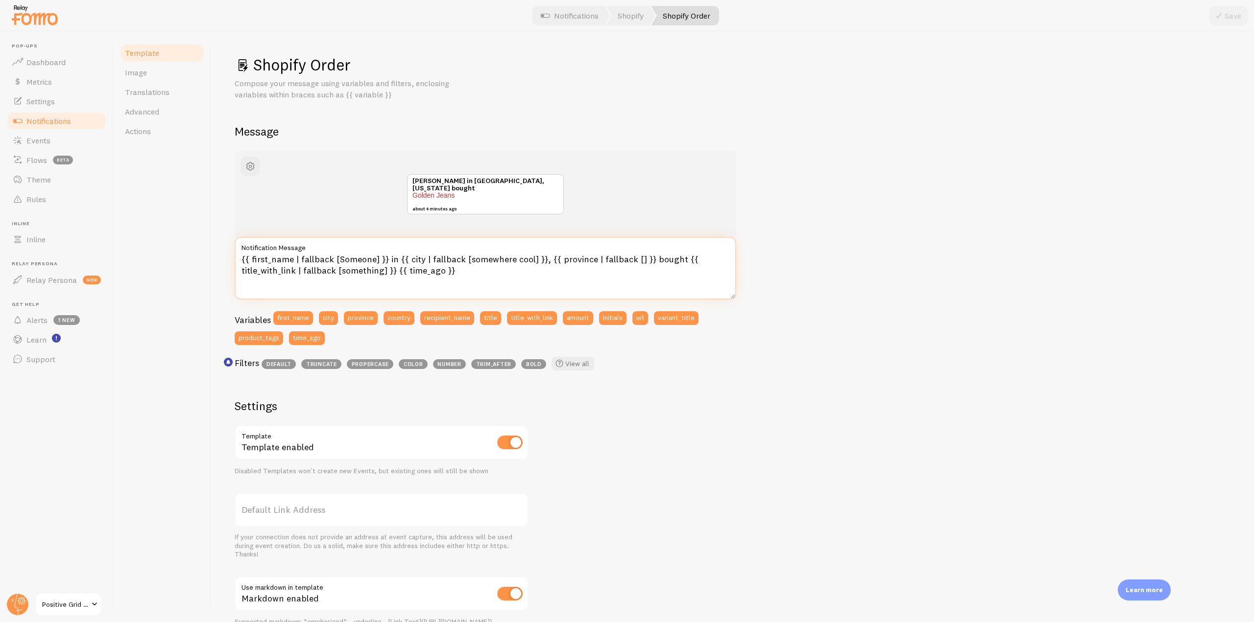
click at [298, 257] on textarea "{{ first_name | fallback [Someone] }} in {{ city | fallback [somewhere cool] }}…" at bounding box center [486, 268] width 502 height 63
click at [293, 256] on textarea "{{ first_name | fallback [Someone] }} in {{ city | fallback [somewhere cool] }}…" at bounding box center [486, 268] width 502 height 63
click at [294, 256] on textarea "{{ first_name | fallback [Someone] }} in {{ city | fallback [somewhere cool] }}…" at bounding box center [486, 268] width 502 height 63
type textarea "{{ first_name | propercase | fallback [Someone] }} in {{ city | fallback [somew…"
click at [1234, 14] on button "Save" at bounding box center [1228, 16] width 39 height 20
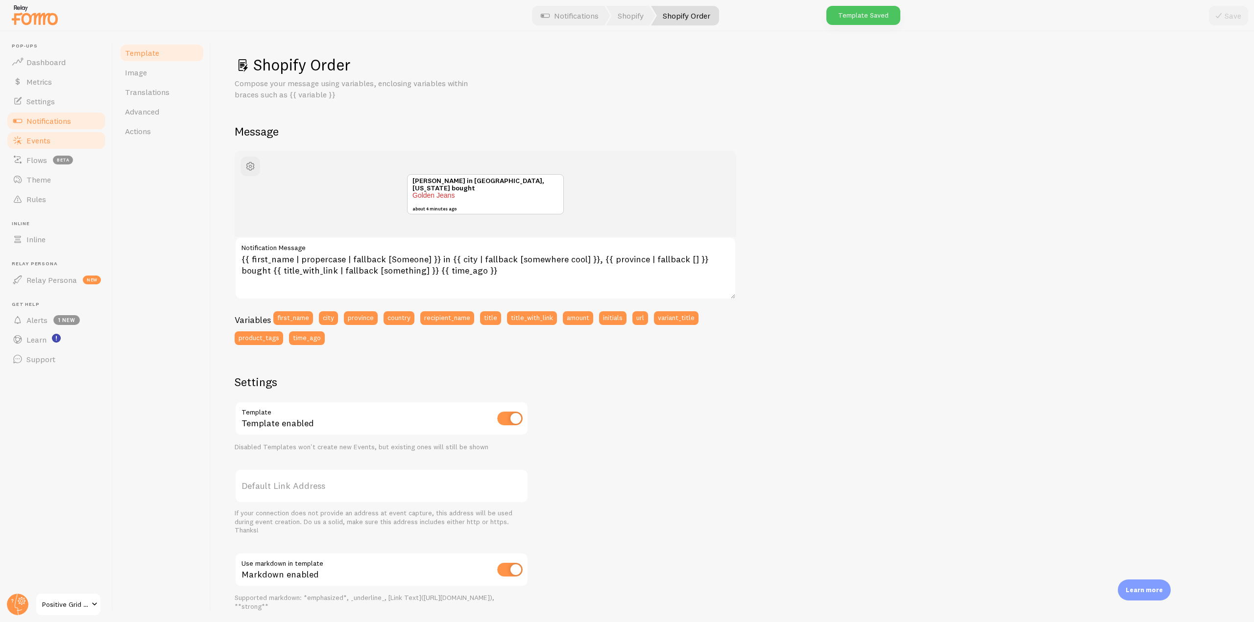
click at [53, 138] on link "Events" at bounding box center [56, 141] width 101 height 20
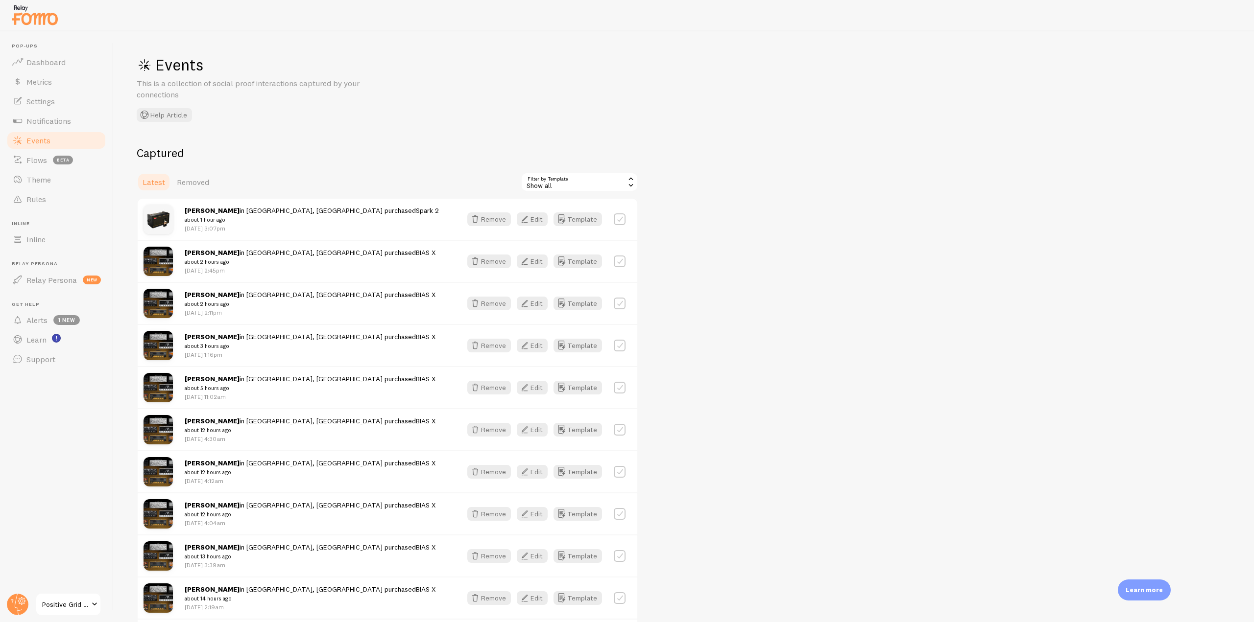
click at [603, 190] on div "Show all" at bounding box center [580, 182] width 118 height 20
click at [552, 255] on li "Spark & Spark Pearl template" at bounding box center [580, 252] width 116 height 15
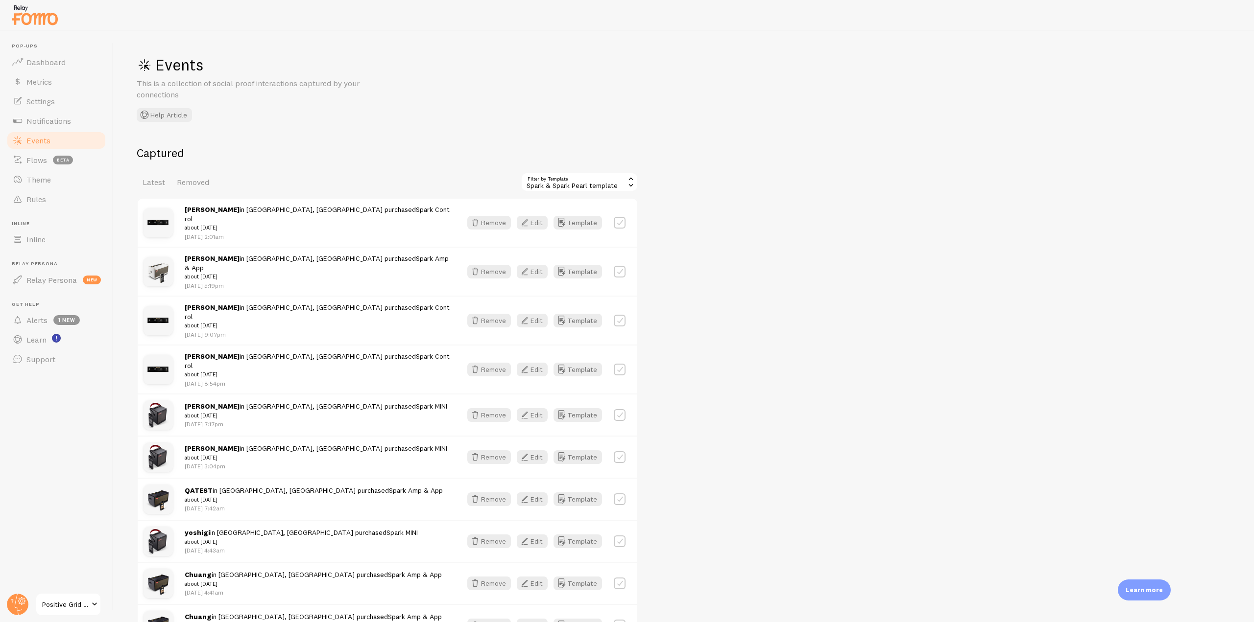
click at [597, 175] on div "Spark & Spark Pearl template" at bounding box center [580, 182] width 118 height 20
click at [574, 264] on li "Spark MINI template" at bounding box center [580, 266] width 116 height 15
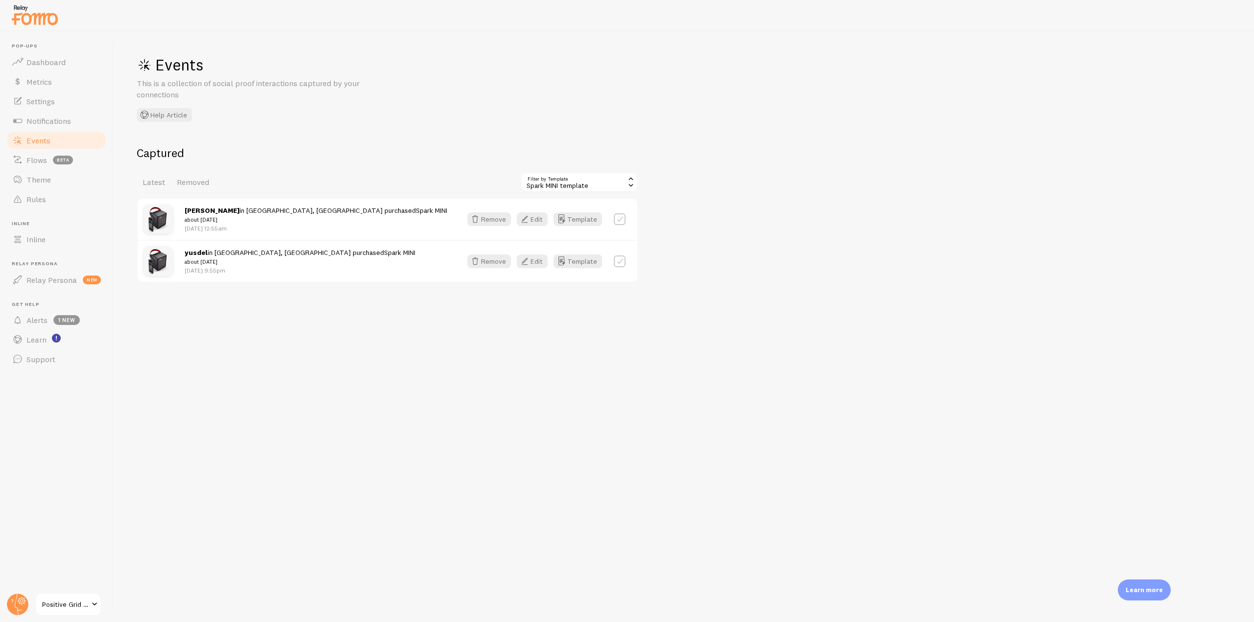
click at [604, 184] on div "Spark MINI template" at bounding box center [580, 182] width 118 height 20
click at [562, 222] on li "Spark 2 template" at bounding box center [580, 223] width 116 height 15
click at [62, 124] on span "Notifications" at bounding box center [48, 121] width 45 height 10
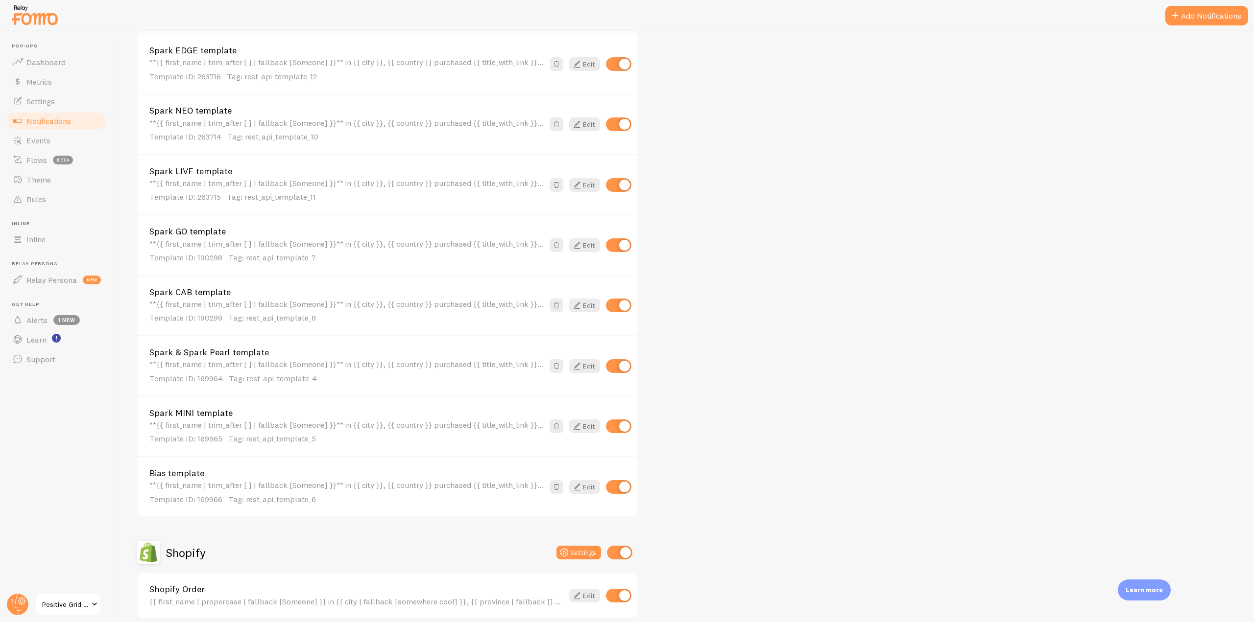
scroll to position [438, 0]
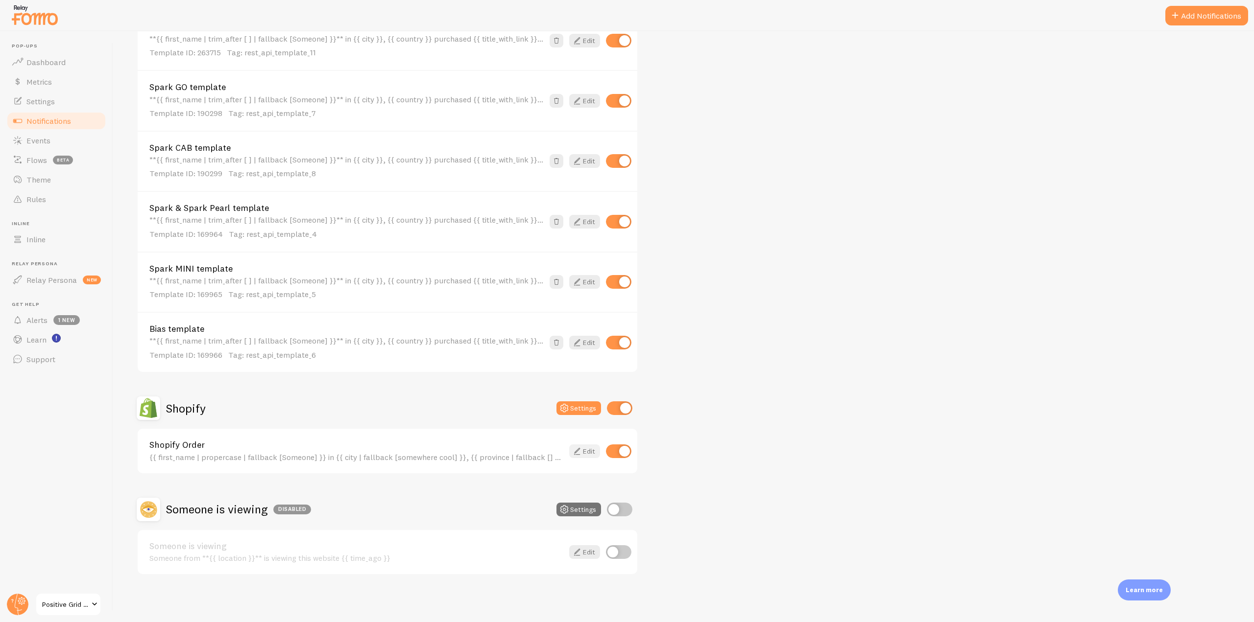
click at [580, 452] on icon at bounding box center [577, 452] width 12 height 12
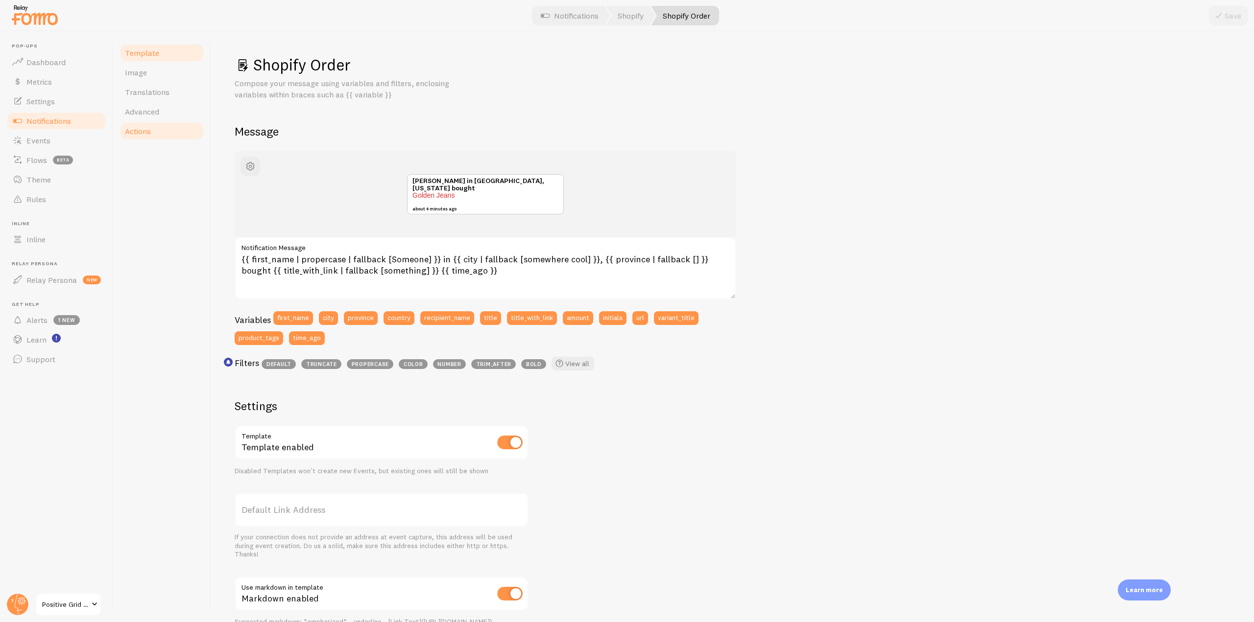
click at [167, 135] on link "Actions" at bounding box center [162, 131] width 86 height 20
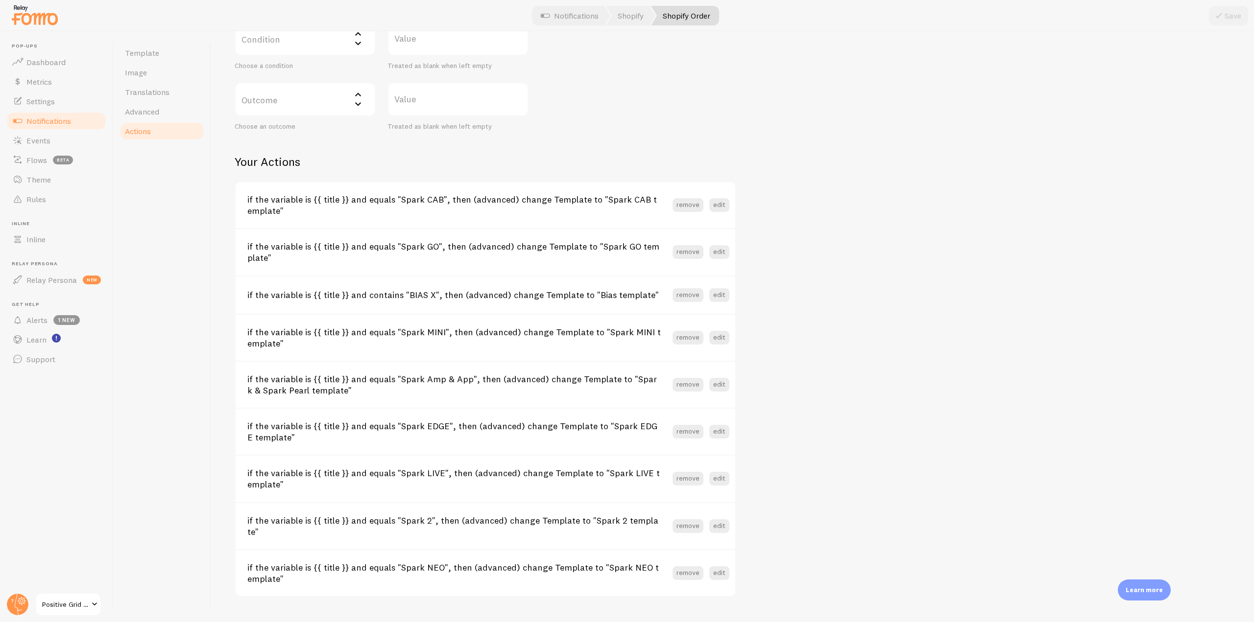
scroll to position [307, 0]
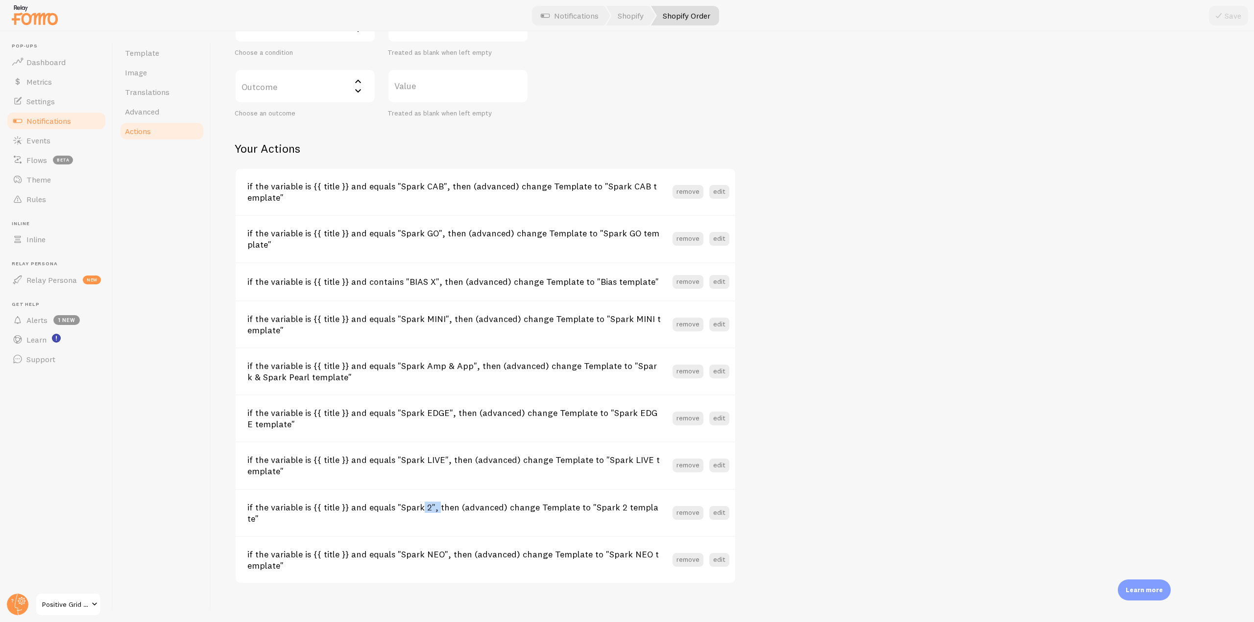
drag, startPoint x: 392, startPoint y: 507, endPoint x: 429, endPoint y: 509, distance: 36.8
click at [429, 509] on h3 "if the variable is {{ title }} and equals "Spark 2", then (advanced) change Tem…" at bounding box center [459, 513] width 425 height 23
drag, startPoint x: 400, startPoint y: 462, endPoint x: 415, endPoint y: 460, distance: 15.3
click at [415, 460] on h3 "if the variable is {{ title }} and equals "Spark LIVE", then (advanced) change …" at bounding box center [459, 466] width 425 height 23
drag, startPoint x: 394, startPoint y: 406, endPoint x: 415, endPoint y: 404, distance: 21.2
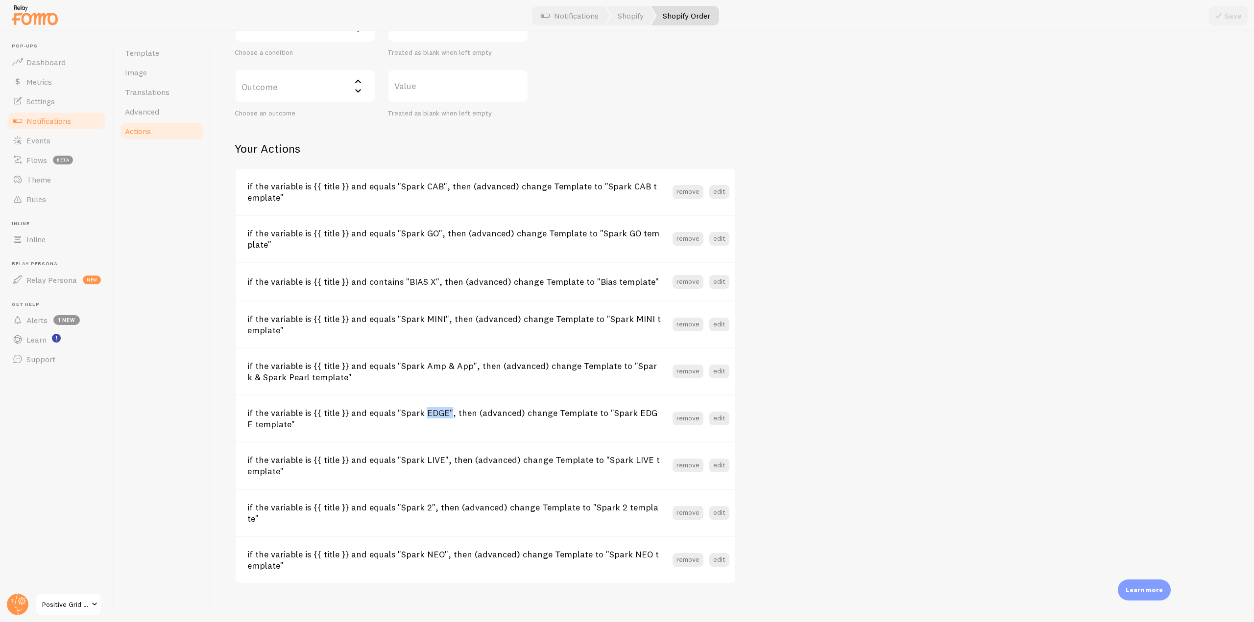
click at [415, 404] on section "if the variable is {{ title }} and equals "Spark EDGE", then (advanced) change …" at bounding box center [486, 418] width 500 height 47
drag, startPoint x: 393, startPoint y: 359, endPoint x: 477, endPoint y: 358, distance: 84.2
click at [477, 358] on section "if the variable is {{ title }} and equals "Spark Amp & App", then (advanced) ch…" at bounding box center [486, 371] width 500 height 47
drag, startPoint x: 398, startPoint y: 321, endPoint x: 445, endPoint y: 315, distance: 47.9
click at [445, 315] on h3 "if the variable is {{ title }} and equals "Spark MINI", then (advanced) change …" at bounding box center [459, 324] width 425 height 23
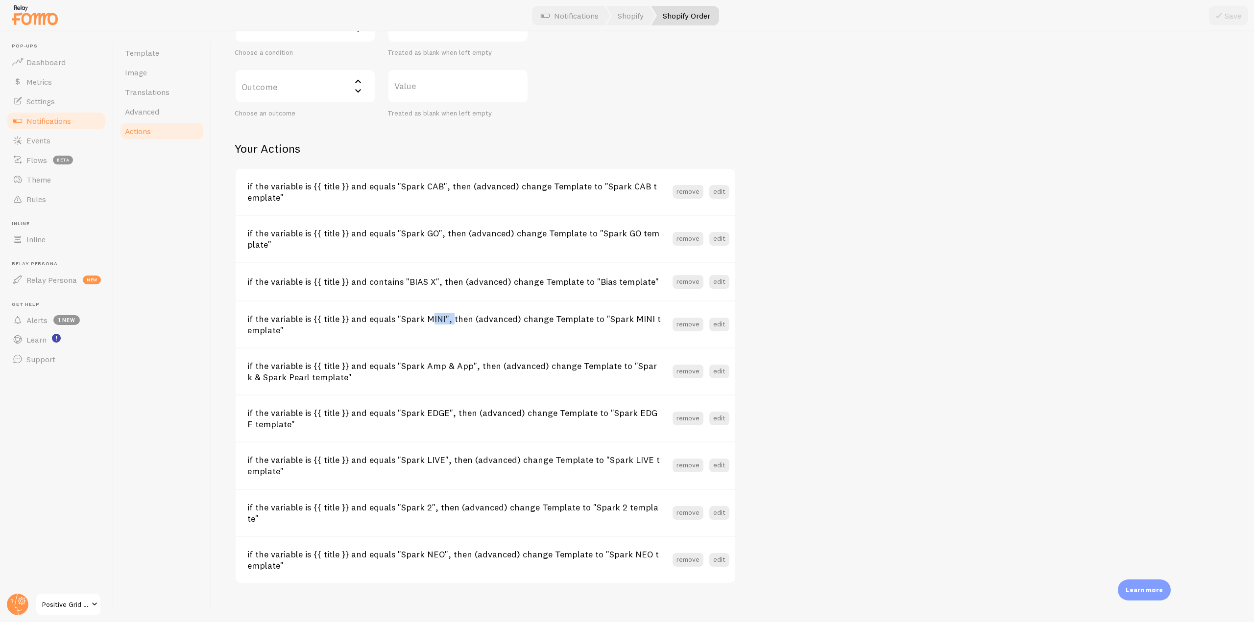
drag, startPoint x: 392, startPoint y: 240, endPoint x: 430, endPoint y: 234, distance: 38.2
click at [430, 234] on h3 "if the variable is {{ title }} and equals "Spark GO", then (advanced) change Te…" at bounding box center [459, 239] width 425 height 23
drag, startPoint x: 393, startPoint y: 190, endPoint x: 447, endPoint y: 194, distance: 54.5
click at [447, 194] on h3 "if the variable is {{ title }} and equals "Spark CAB", then (advanced) change T…" at bounding box center [459, 192] width 425 height 23
click at [446, 220] on section "if the variable is {{ title }} and equals "Spark GO", then (advanced) change Te…" at bounding box center [486, 238] width 500 height 47
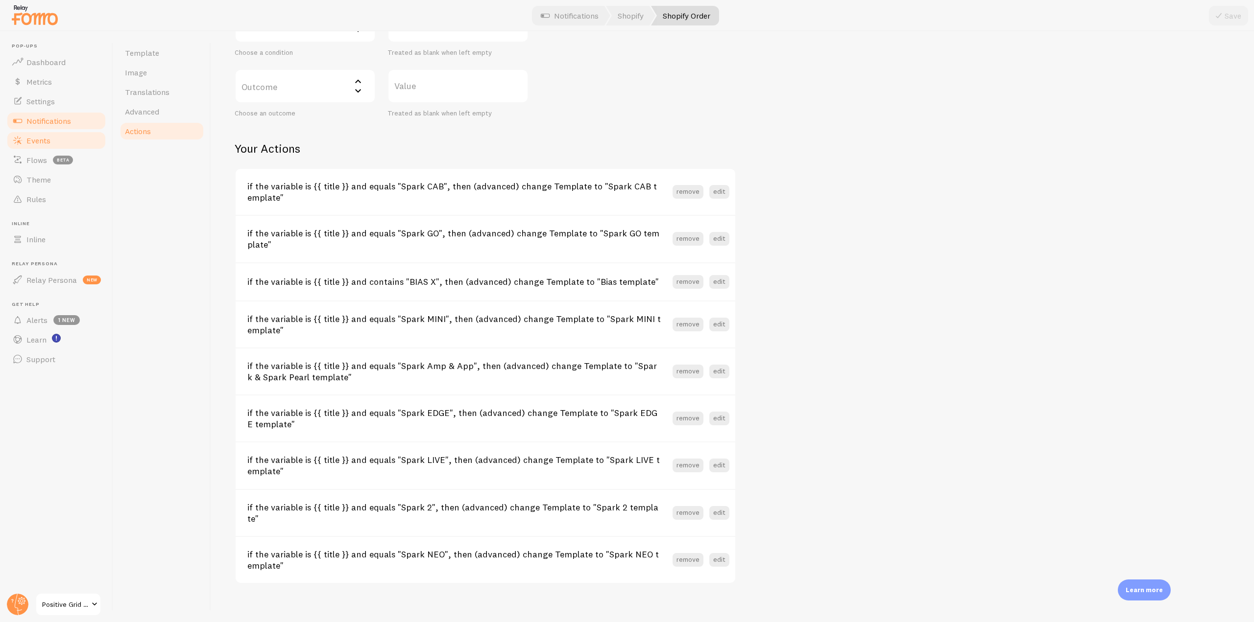
click at [38, 141] on span "Events" at bounding box center [38, 141] width 24 height 10
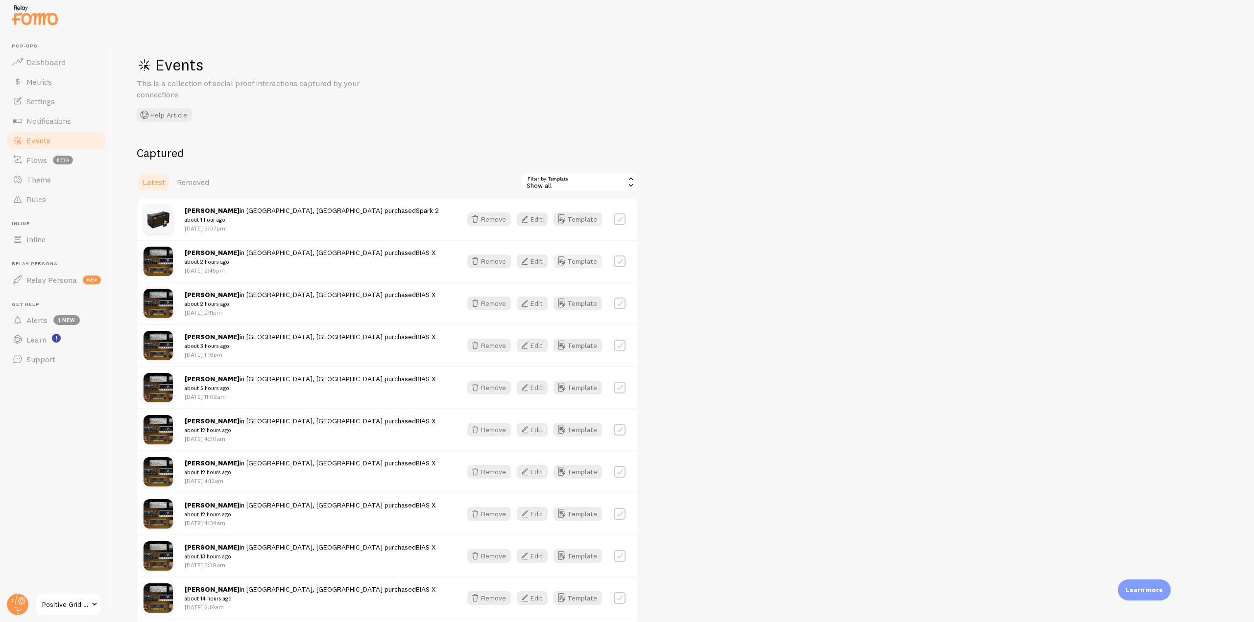
click at [594, 265] on button "Template" at bounding box center [577, 262] width 48 height 14
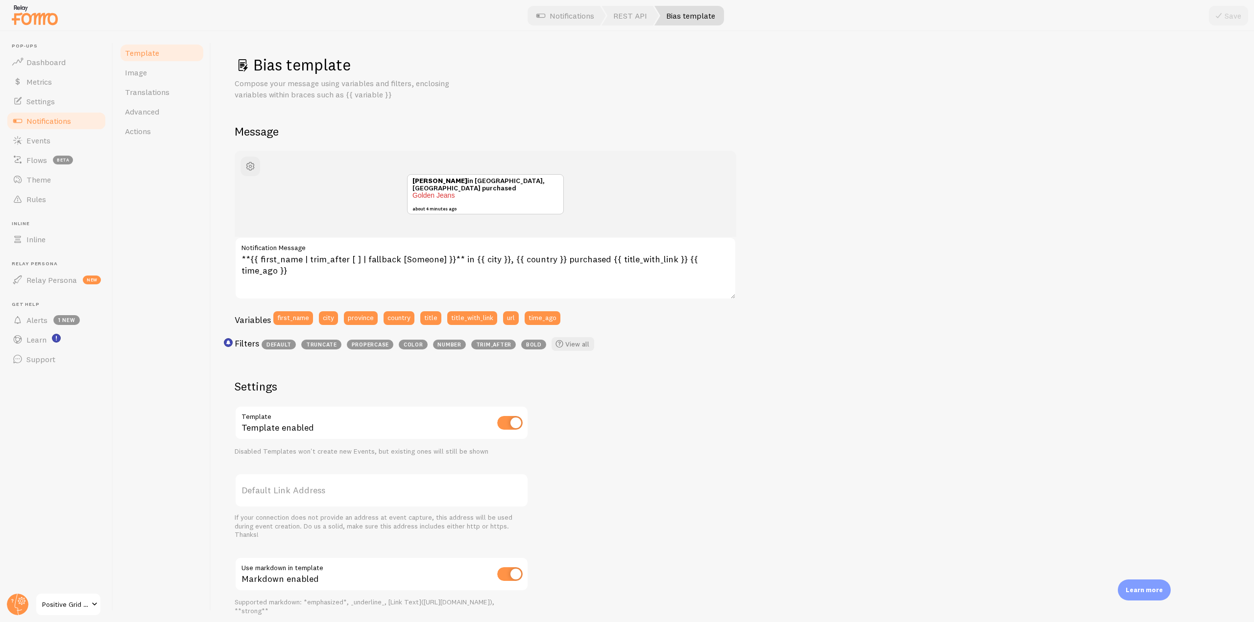
click at [55, 125] on span "Notifications" at bounding box center [48, 121] width 45 height 10
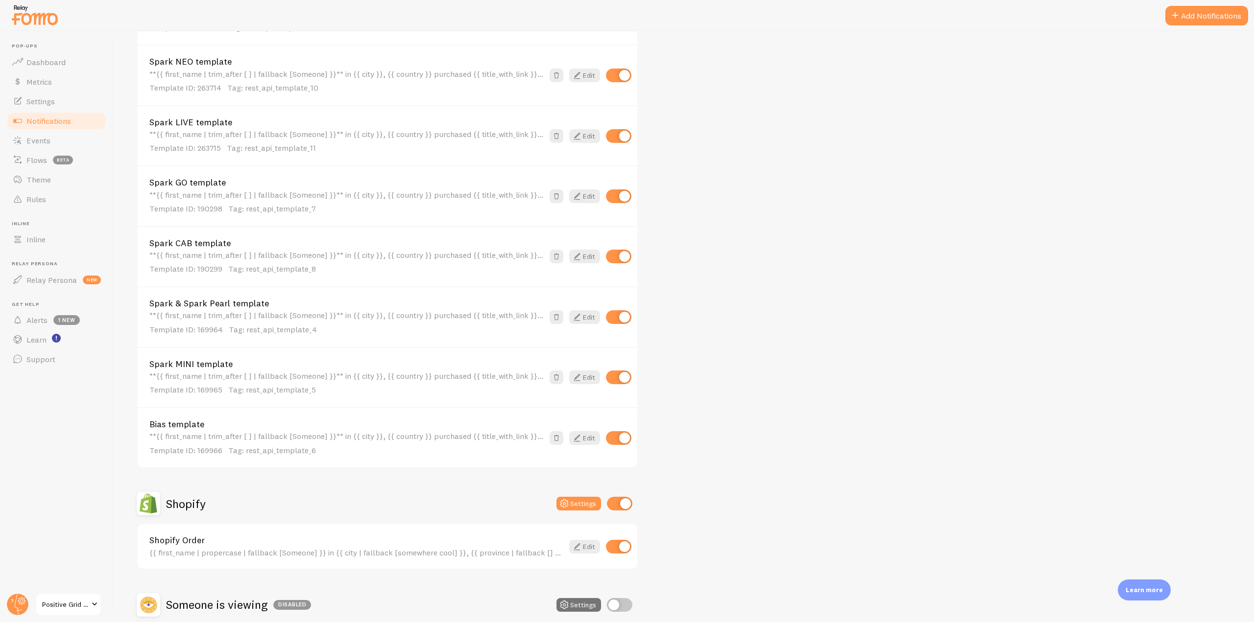
scroll to position [392, 0]
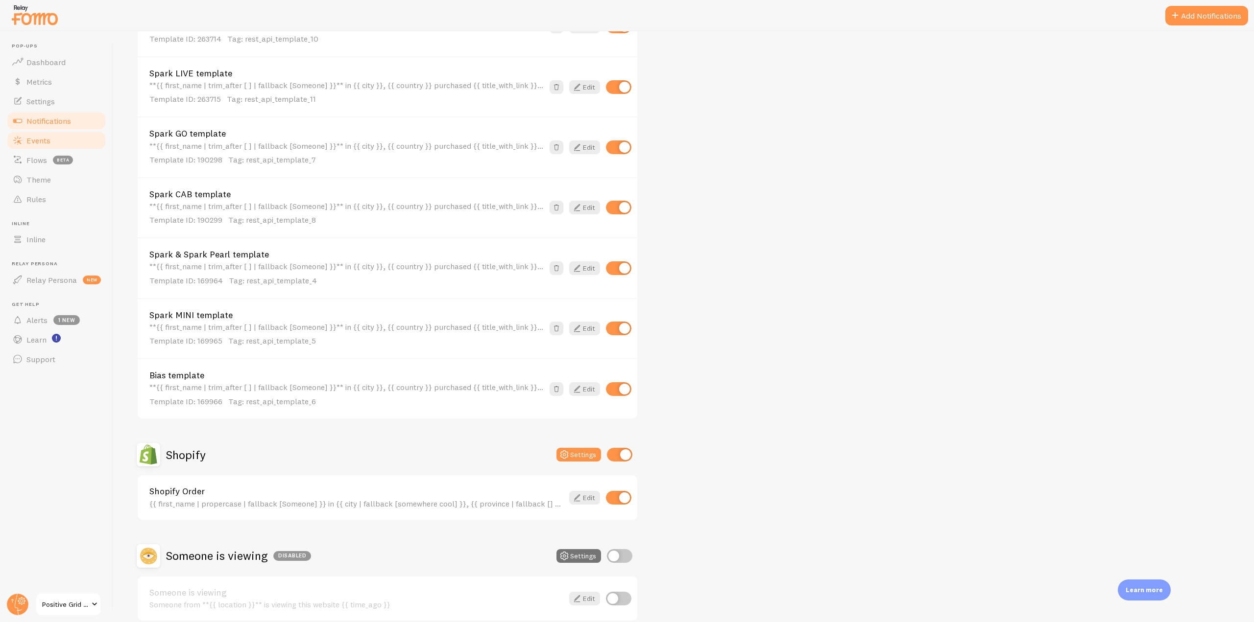
click at [75, 139] on link "Events" at bounding box center [56, 141] width 101 height 20
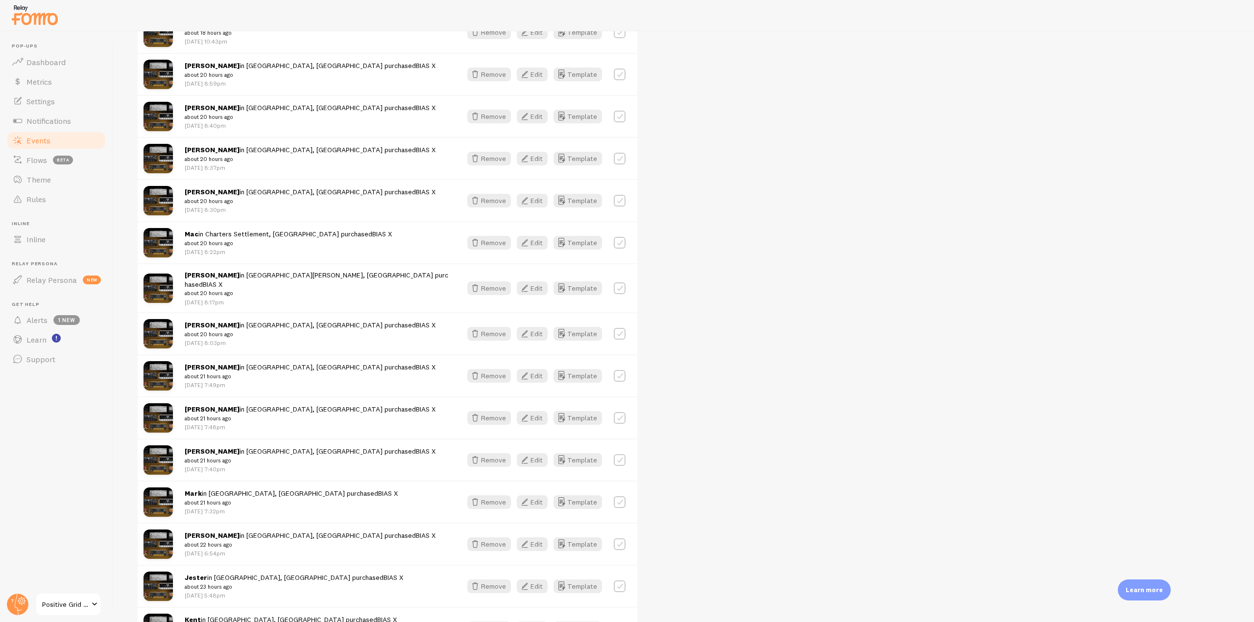
scroll to position [930, 0]
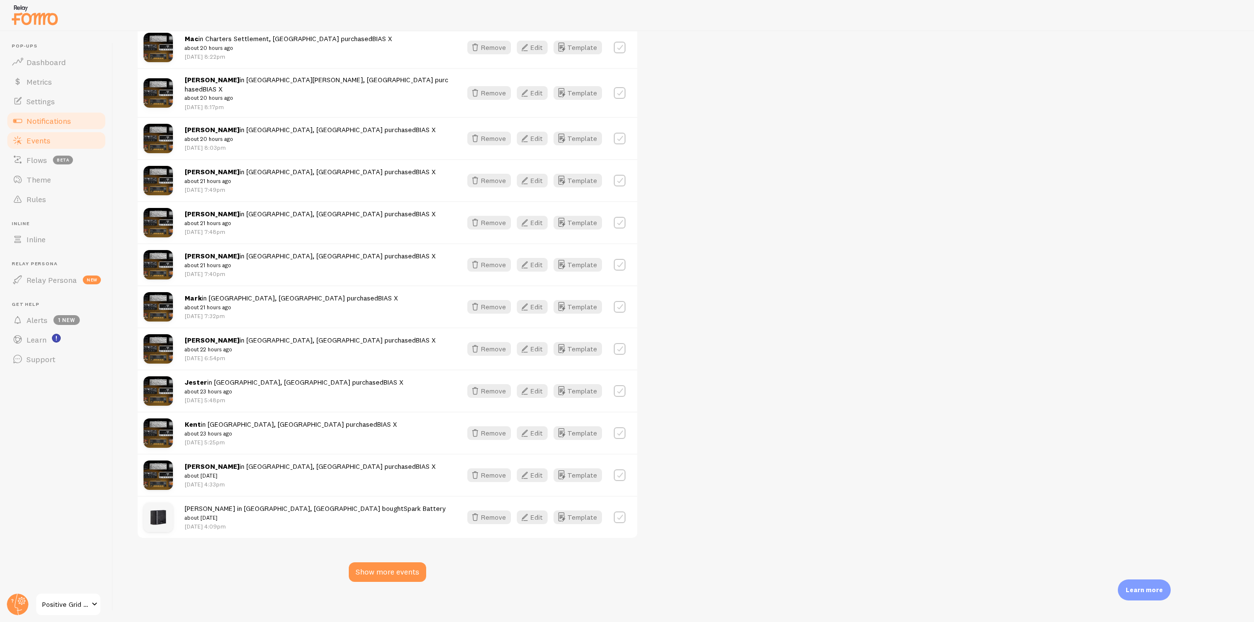
click at [75, 128] on link "Notifications" at bounding box center [56, 121] width 101 height 20
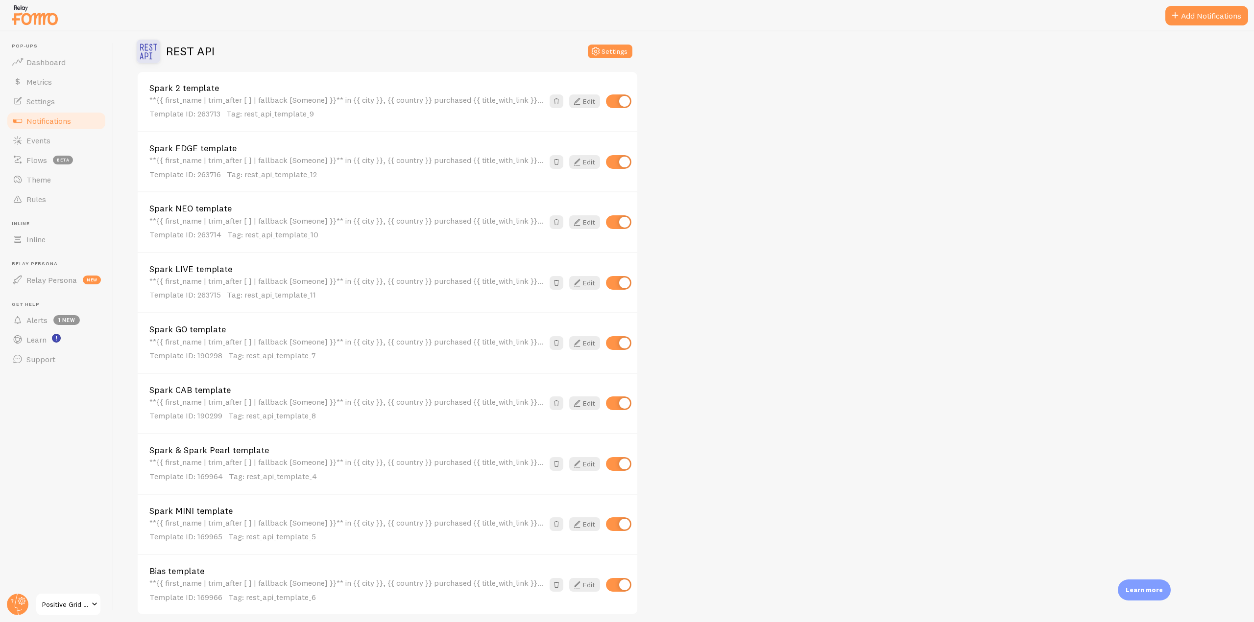
scroll to position [392, 0]
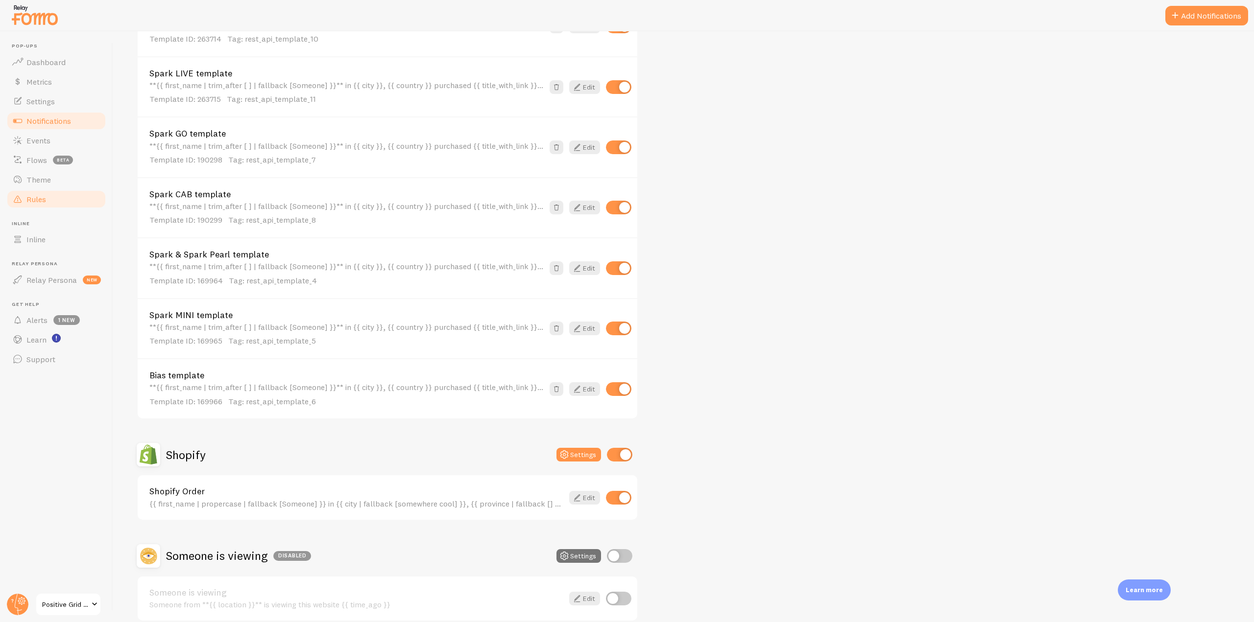
click at [39, 208] on link "Rules" at bounding box center [56, 200] width 101 height 20
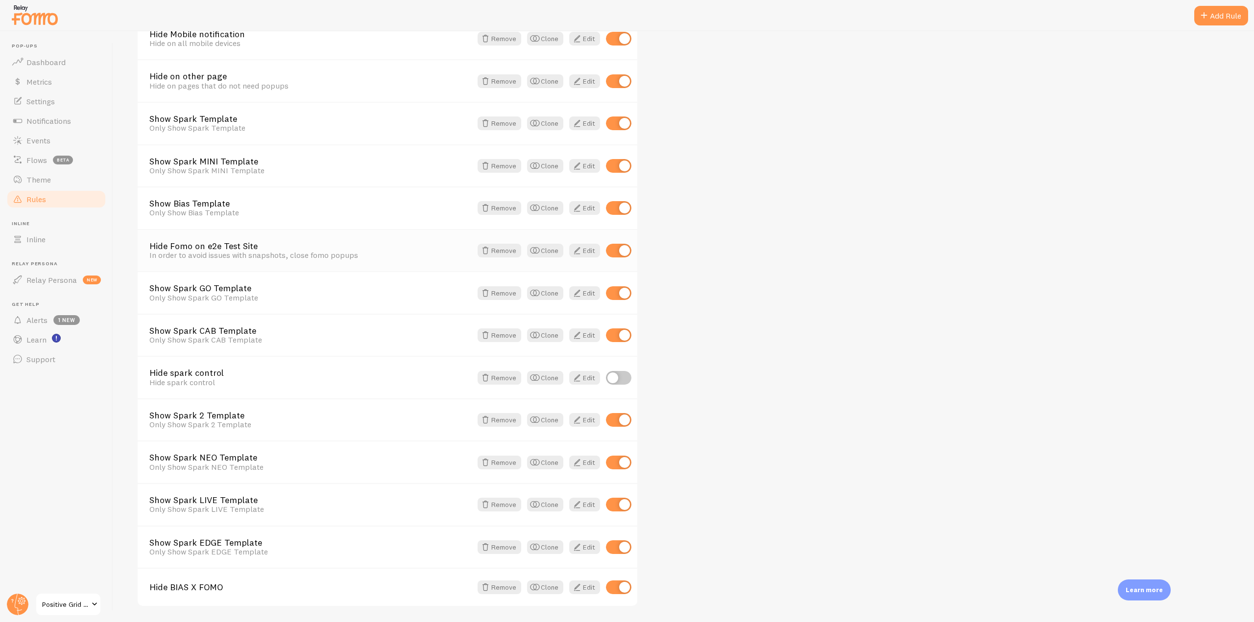
scroll to position [228, 0]
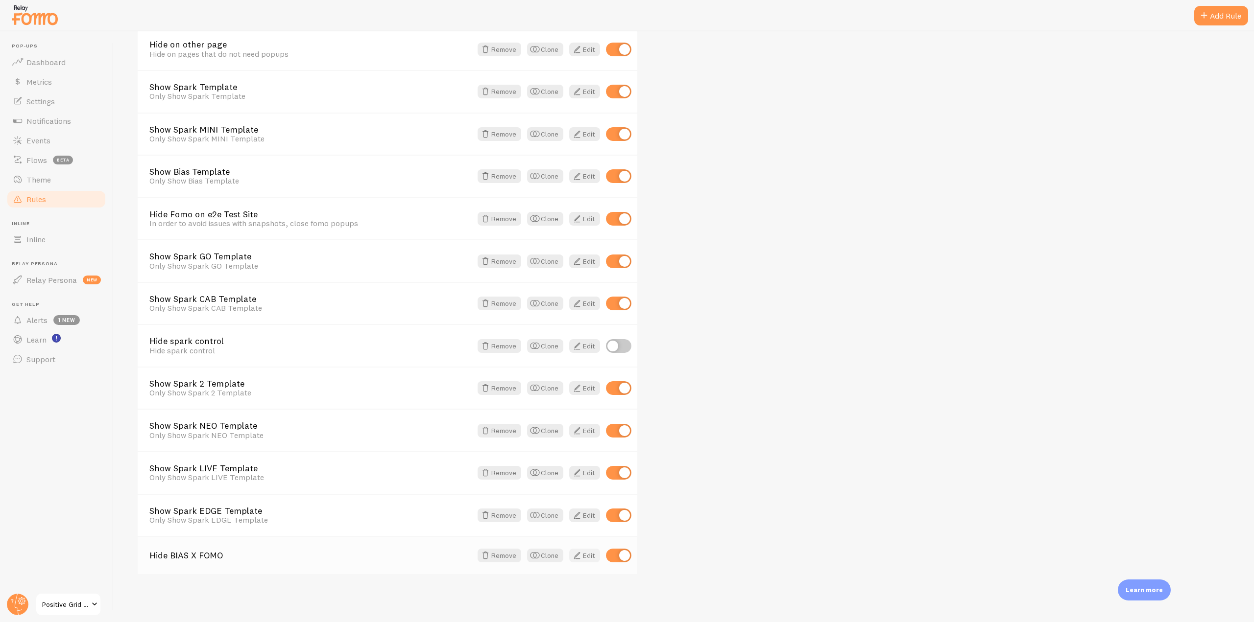
click at [572, 557] on span at bounding box center [577, 556] width 12 height 12
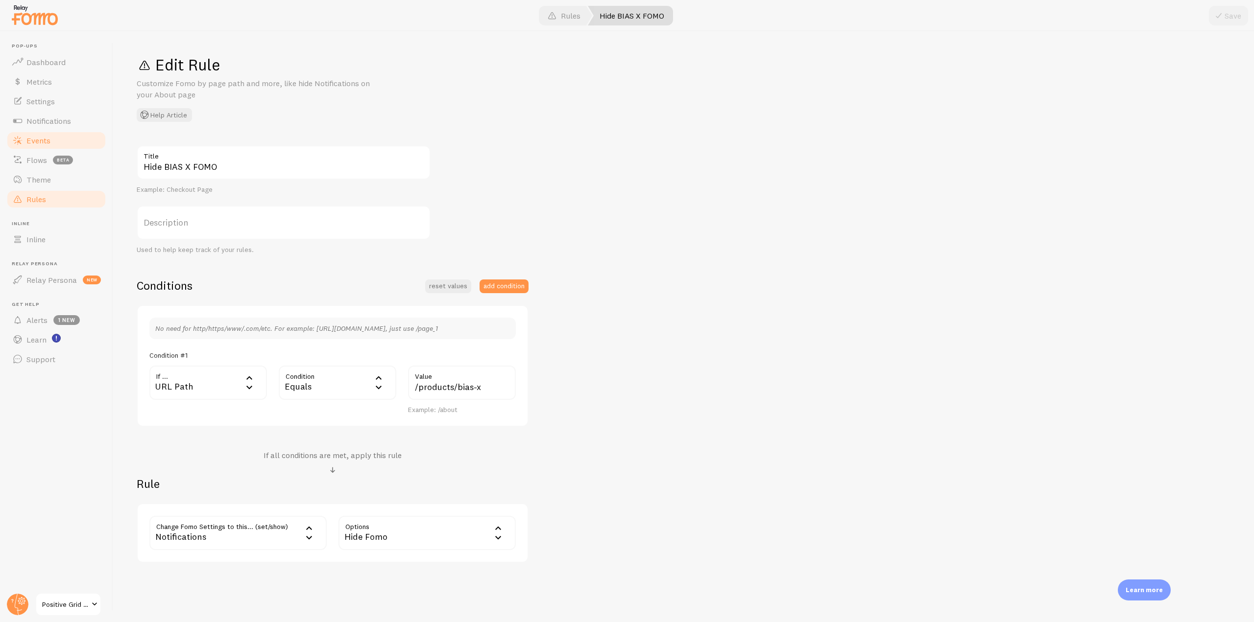
click at [82, 131] on link "Events" at bounding box center [56, 141] width 101 height 20
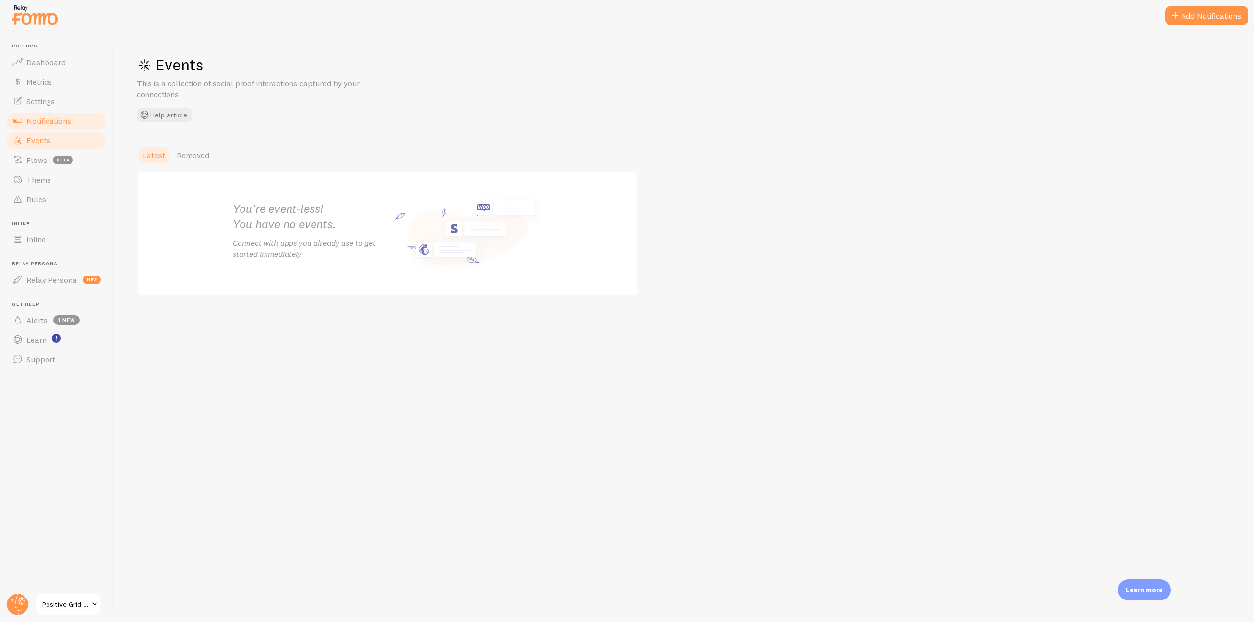
click at [82, 127] on link "Notifications" at bounding box center [56, 121] width 101 height 20
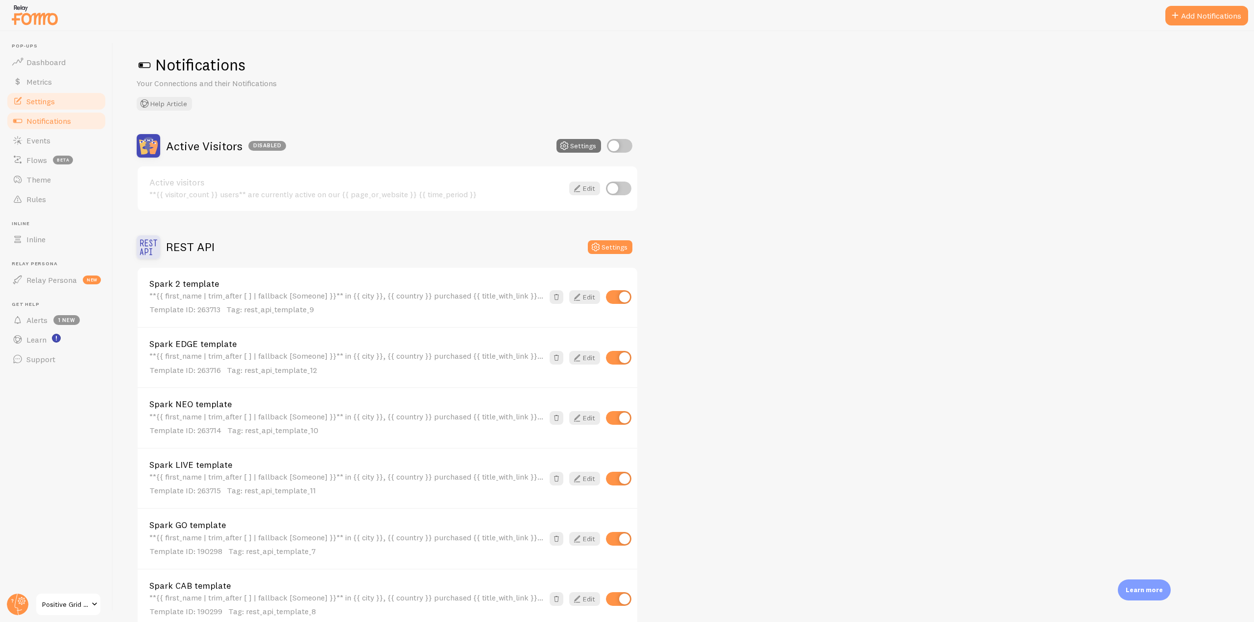
click at [48, 102] on span "Settings" at bounding box center [40, 101] width 28 height 10
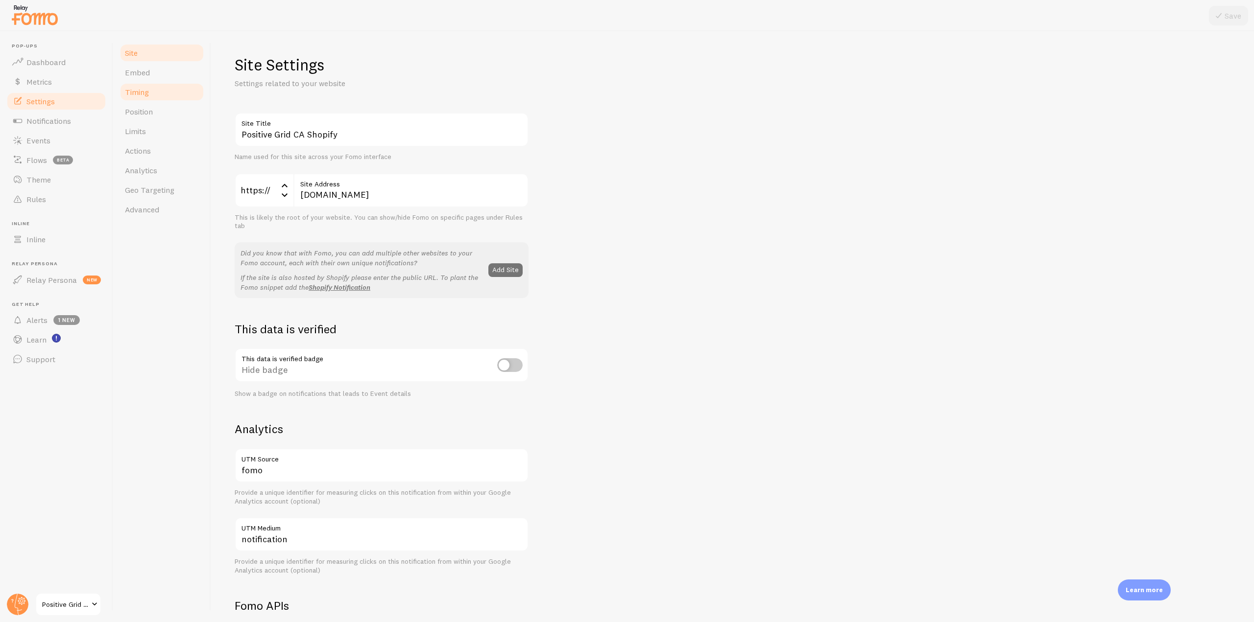
click at [153, 85] on link "Timing" at bounding box center [162, 92] width 86 height 20
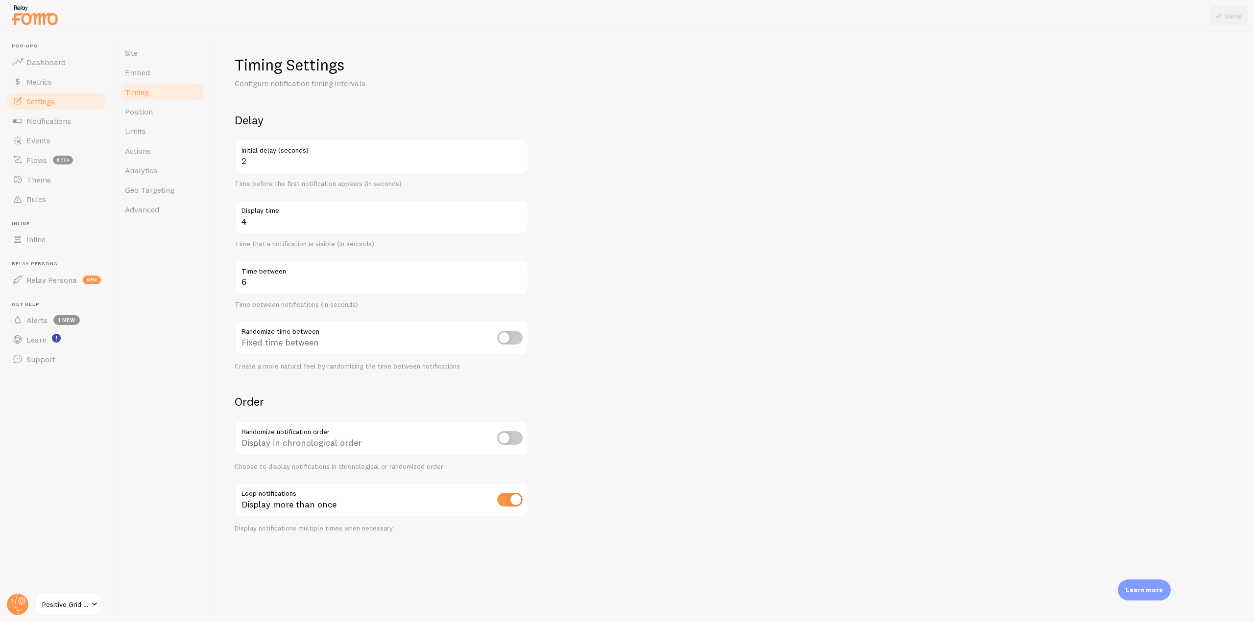
click at [520, 216] on label "Display time" at bounding box center [382, 208] width 294 height 17
click at [520, 216] on input "4" at bounding box center [382, 217] width 294 height 34
click at [518, 216] on label "Display time" at bounding box center [382, 208] width 294 height 17
click at [518, 216] on input "4" at bounding box center [382, 217] width 294 height 34
click at [518, 217] on input "5" at bounding box center [382, 217] width 294 height 34
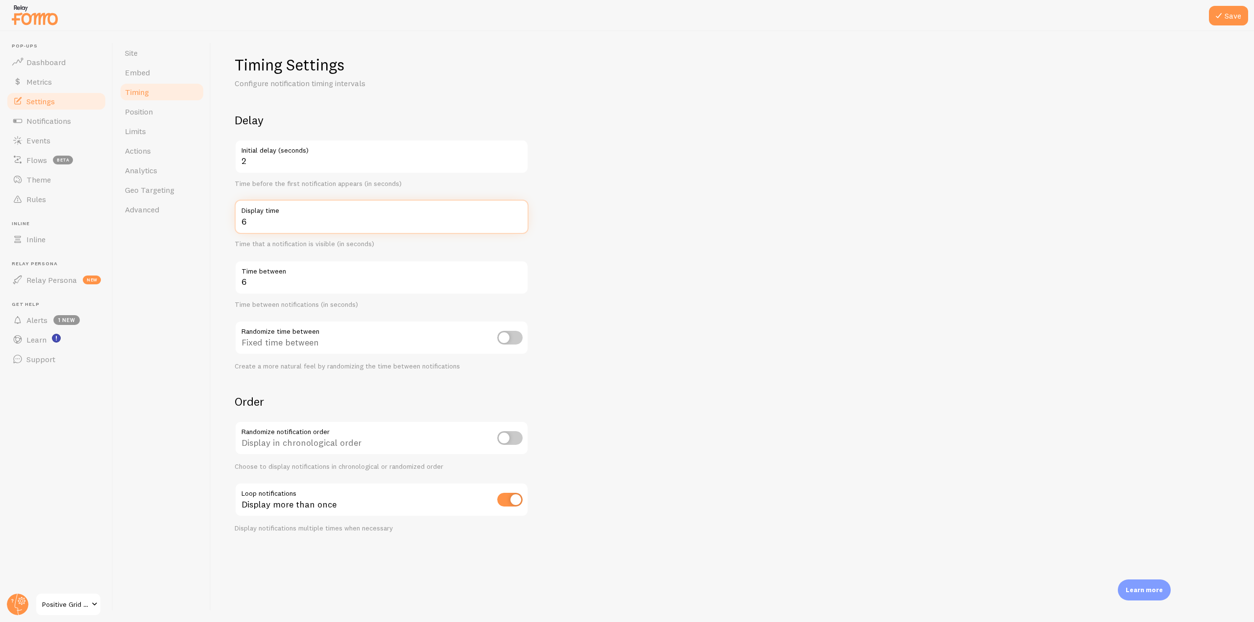
type input "6"
click at [518, 218] on input "6" at bounding box center [382, 217] width 294 height 34
click at [1237, 26] on div at bounding box center [627, 15] width 1254 height 31
click at [1224, 12] on icon at bounding box center [1219, 16] width 12 height 12
click at [170, 114] on link "Position" at bounding box center [162, 112] width 86 height 20
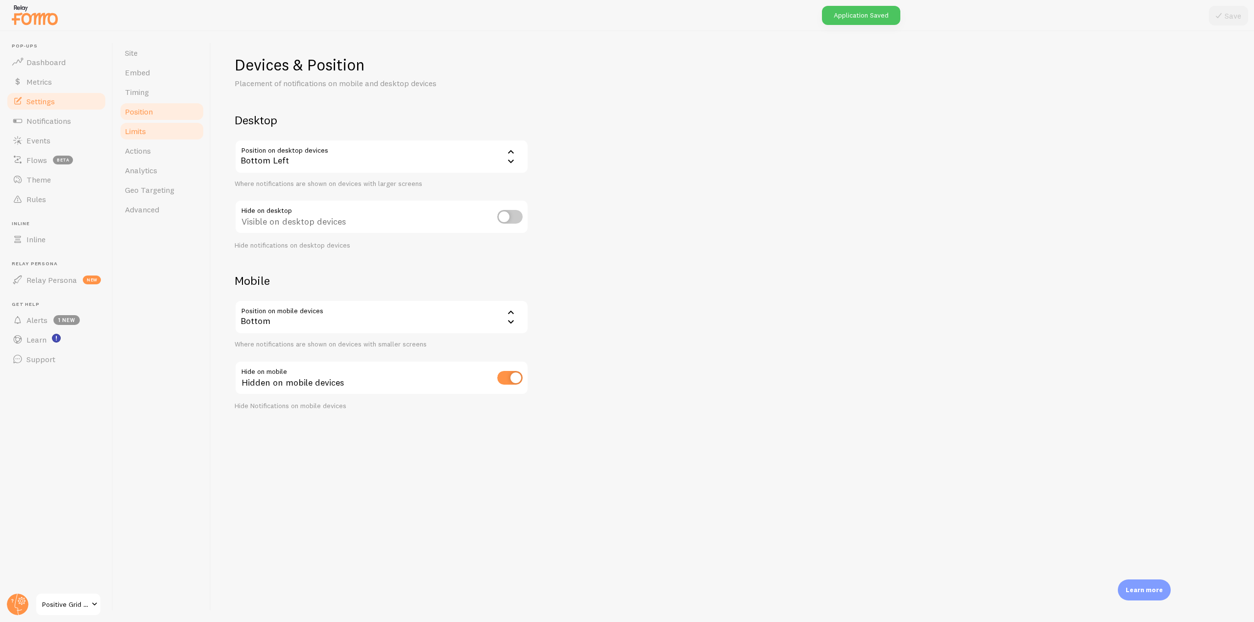
click at [154, 132] on link "Limits" at bounding box center [162, 131] width 86 height 20
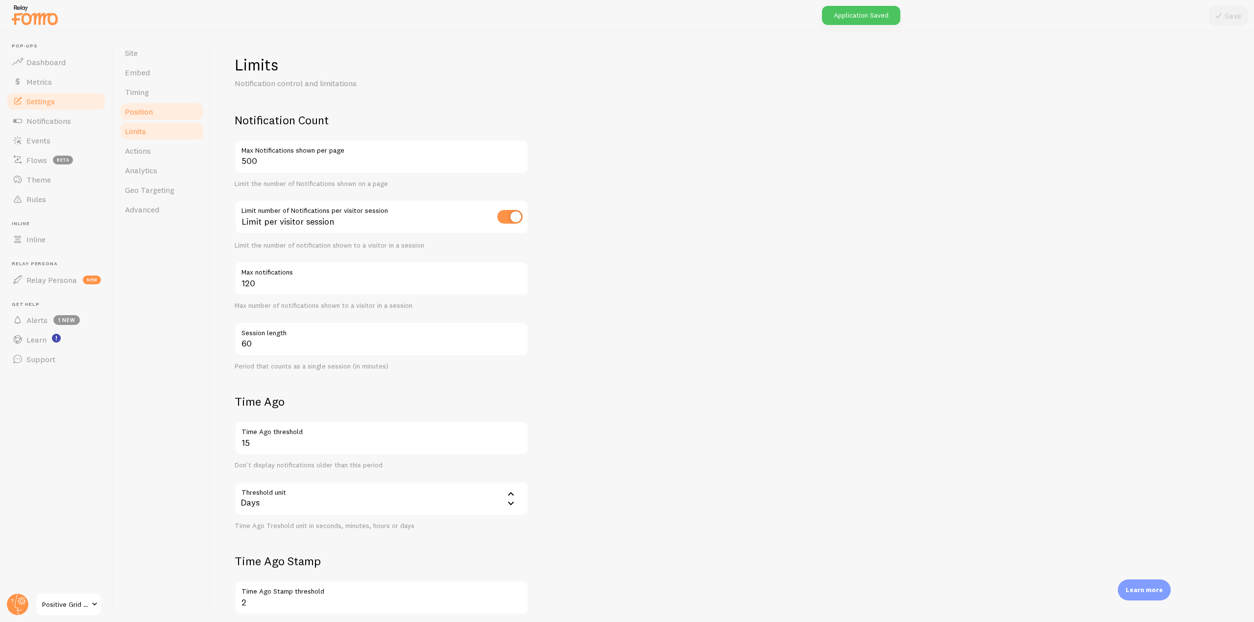
click at [157, 114] on link "Position" at bounding box center [162, 112] width 86 height 20
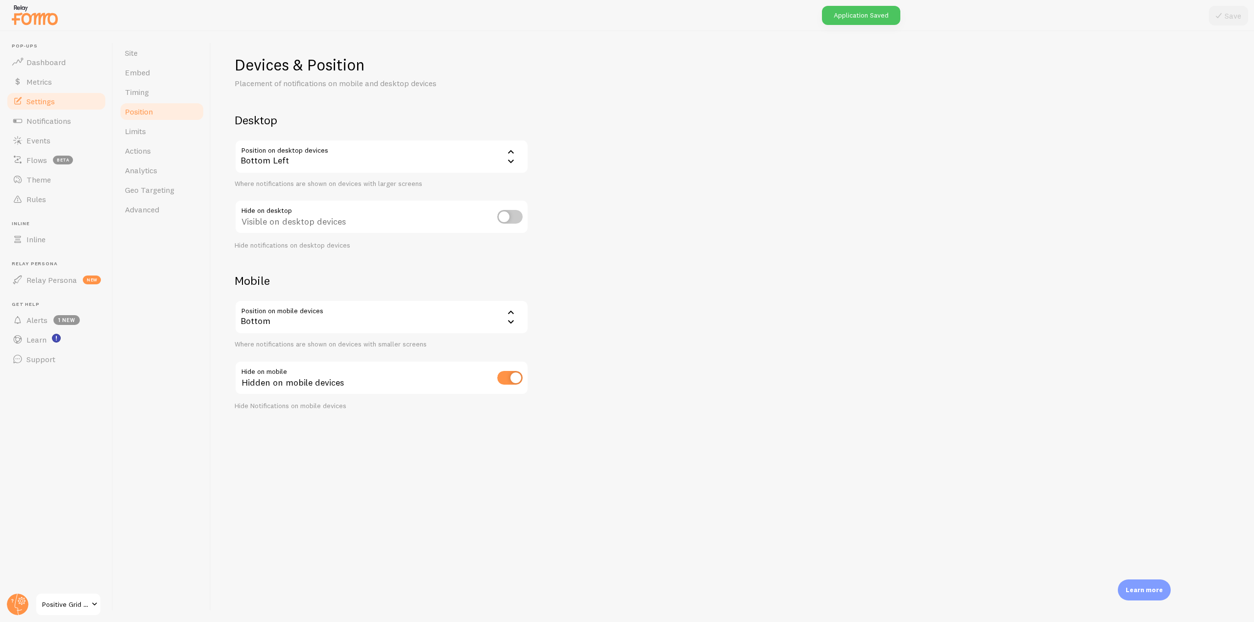
click at [332, 134] on div "Desktop Position on desktop devices bottom_left Bottom Left Bottom Left Bottom …" at bounding box center [382, 181] width 294 height 137
click at [332, 157] on div "Bottom Left" at bounding box center [382, 157] width 294 height 34
click at [329, 206] on li "Bottom Left - Slide In" at bounding box center [382, 206] width 292 height 17
click at [1221, 13] on icon at bounding box center [1219, 16] width 12 height 12
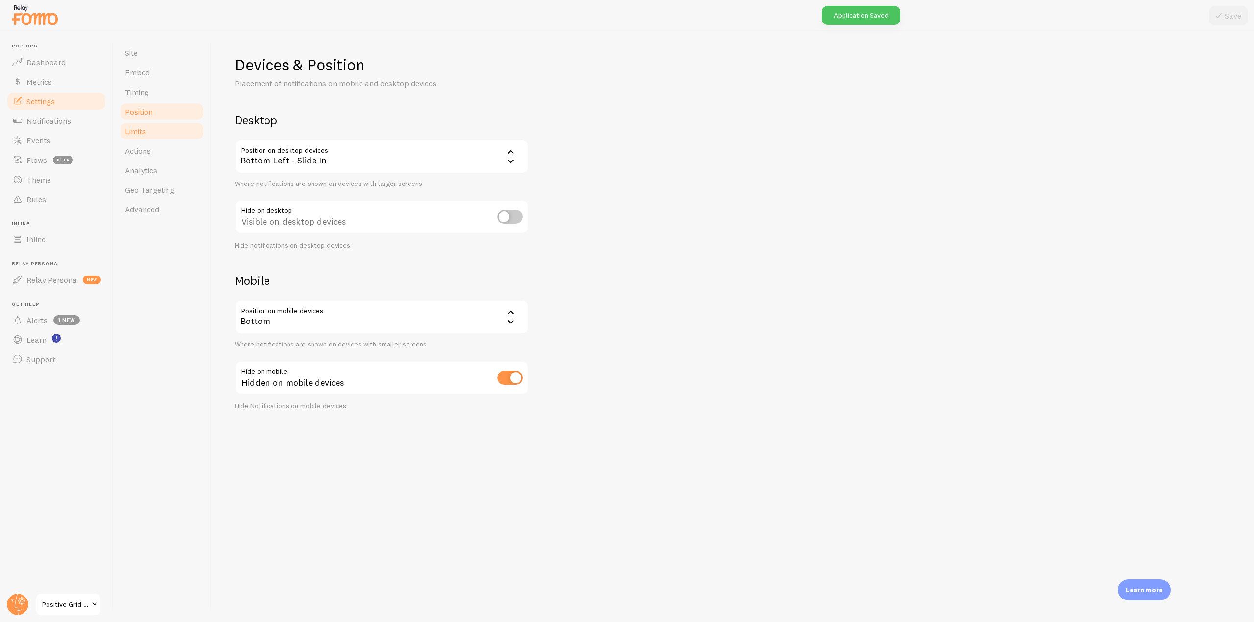
click at [161, 133] on link "Limits" at bounding box center [162, 131] width 86 height 20
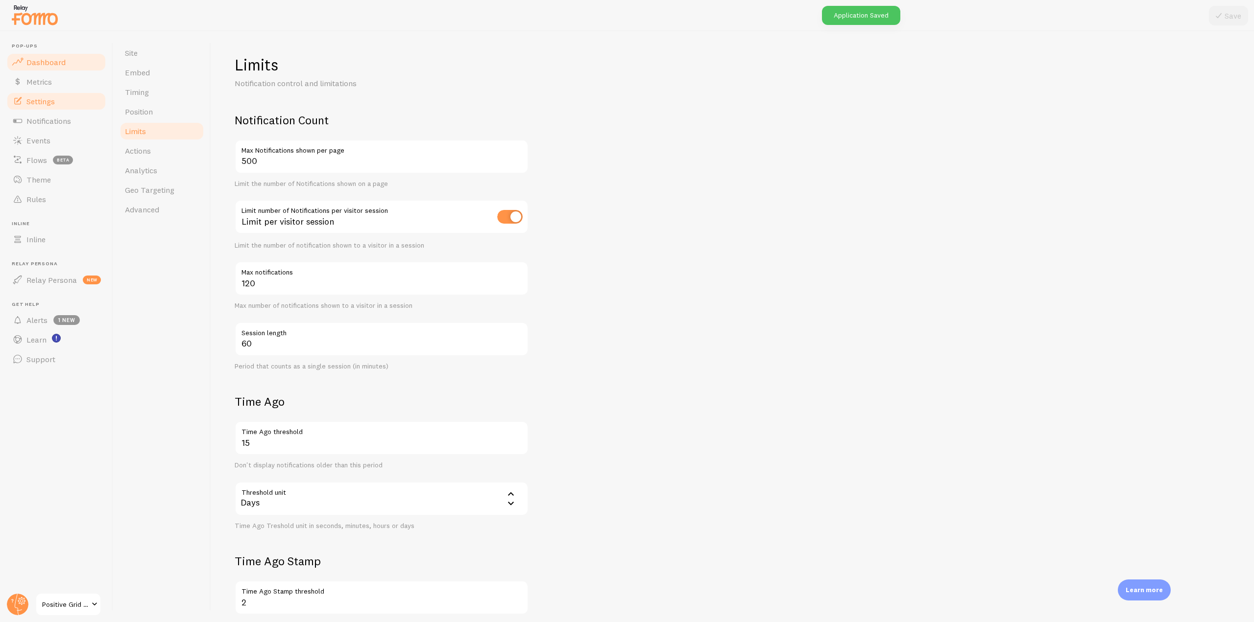
click at [59, 67] on link "Dashboard" at bounding box center [56, 62] width 101 height 20
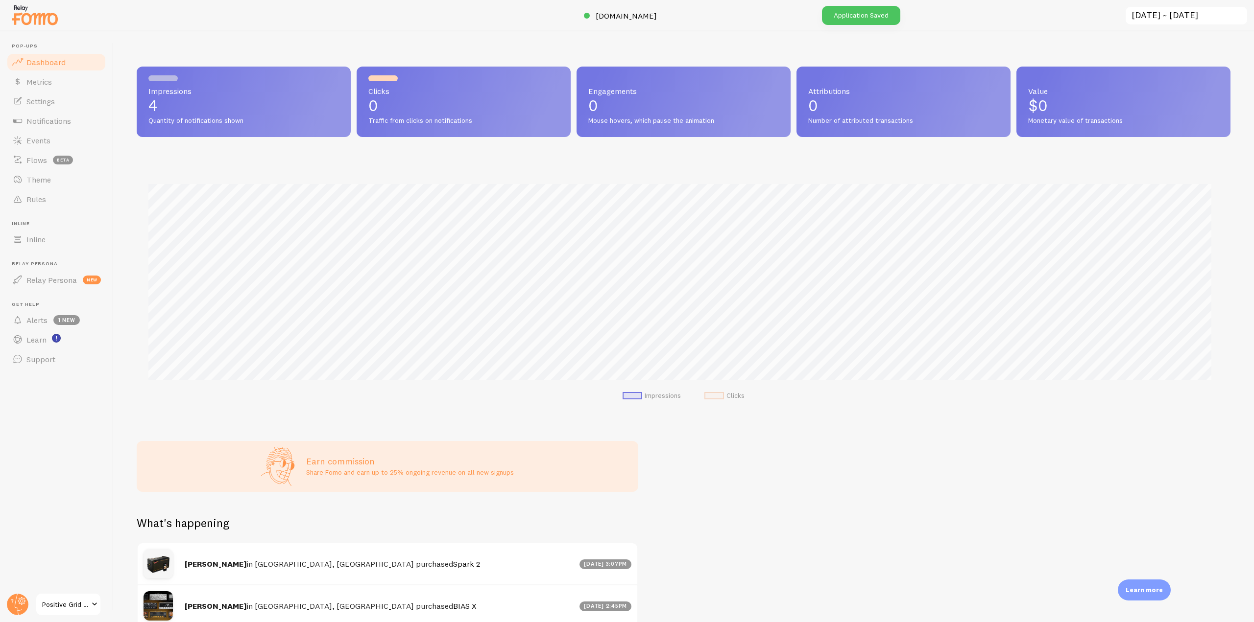
scroll to position [257, 1086]
click at [41, 133] on link "Events" at bounding box center [56, 141] width 101 height 20
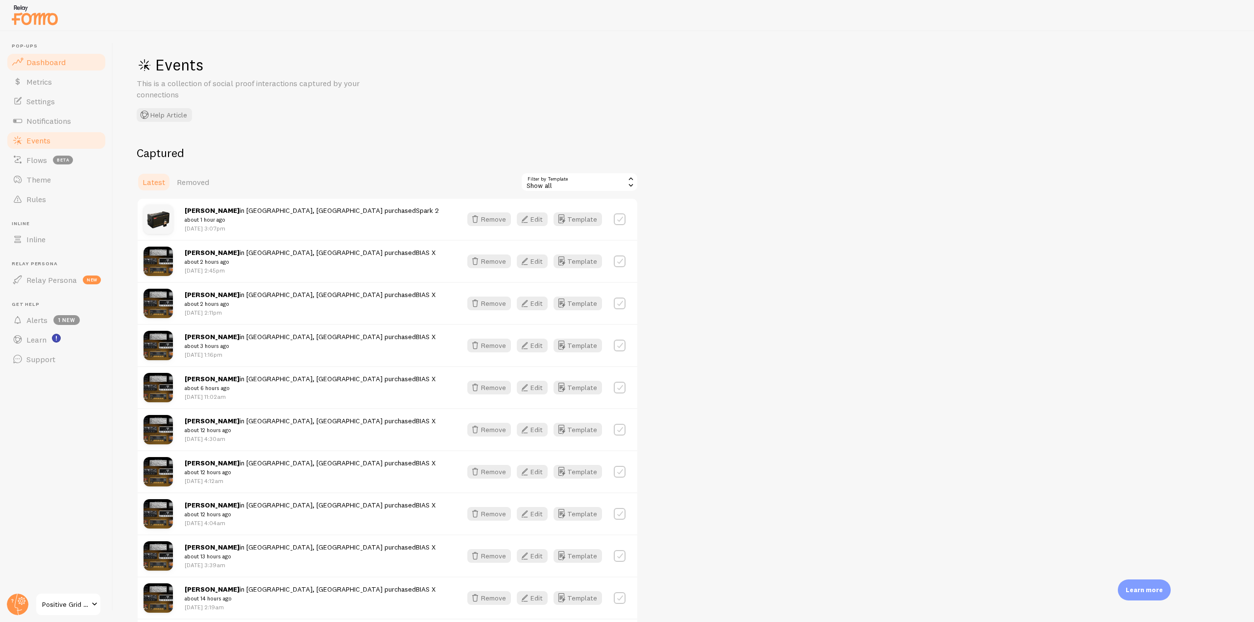
click at [55, 67] on span "Dashboard" at bounding box center [45, 62] width 39 height 10
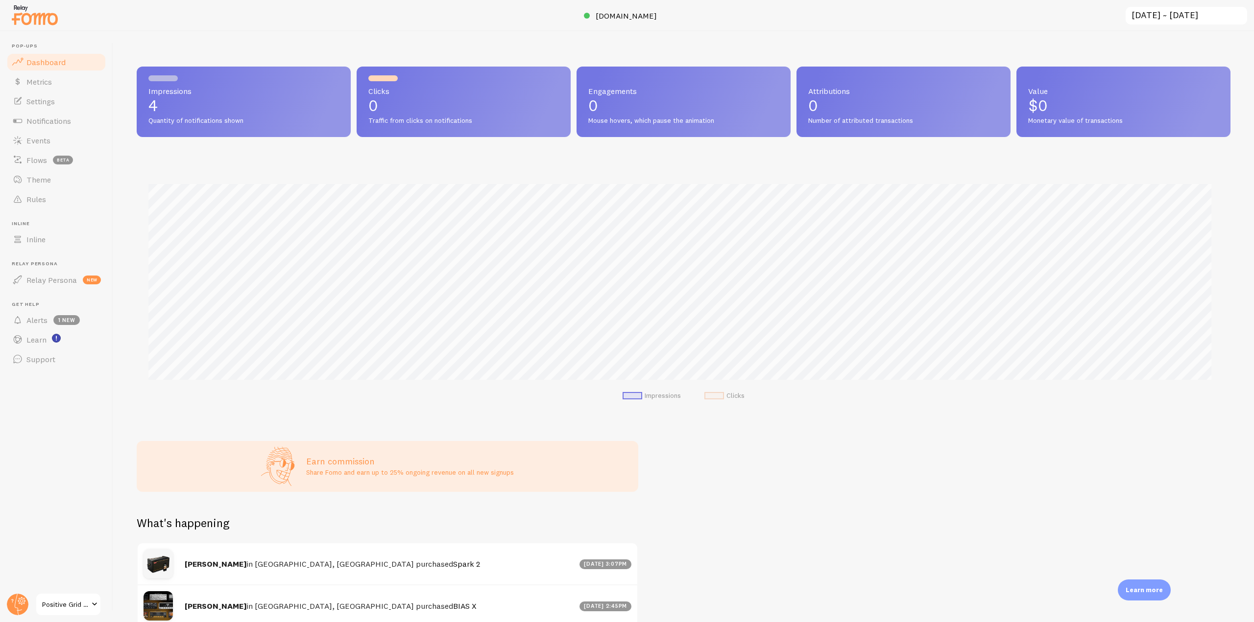
scroll to position [257, 1086]
click at [37, 142] on span "Events" at bounding box center [38, 141] width 24 height 10
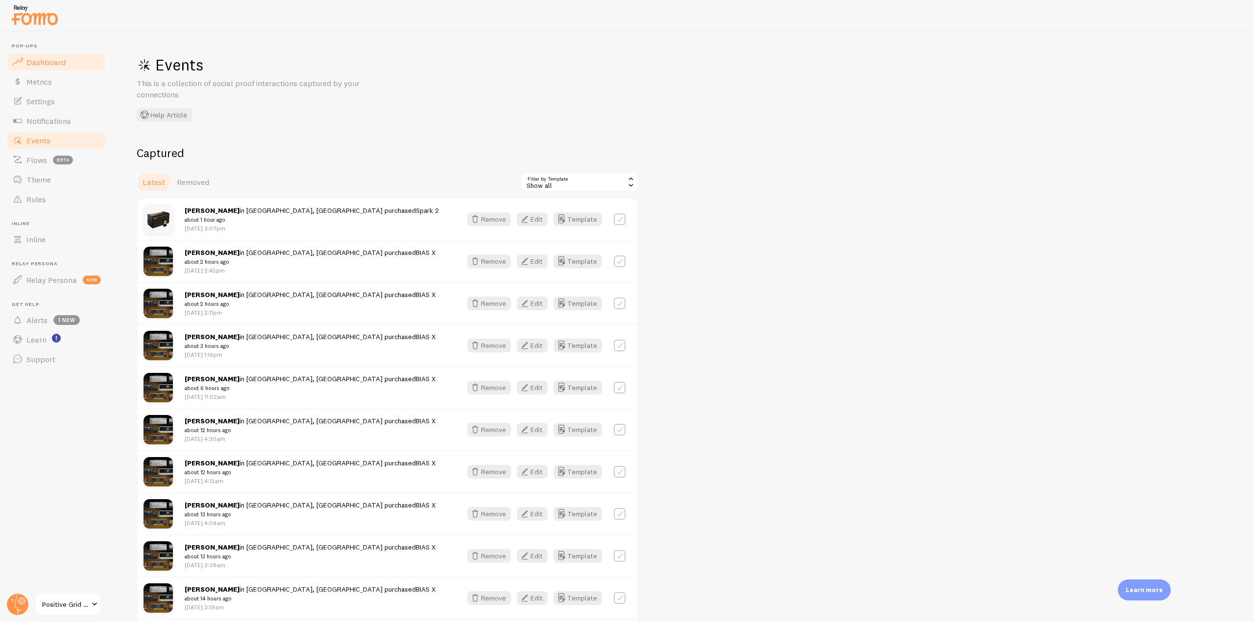
click at [56, 71] on link "Dashboard" at bounding box center [56, 62] width 101 height 20
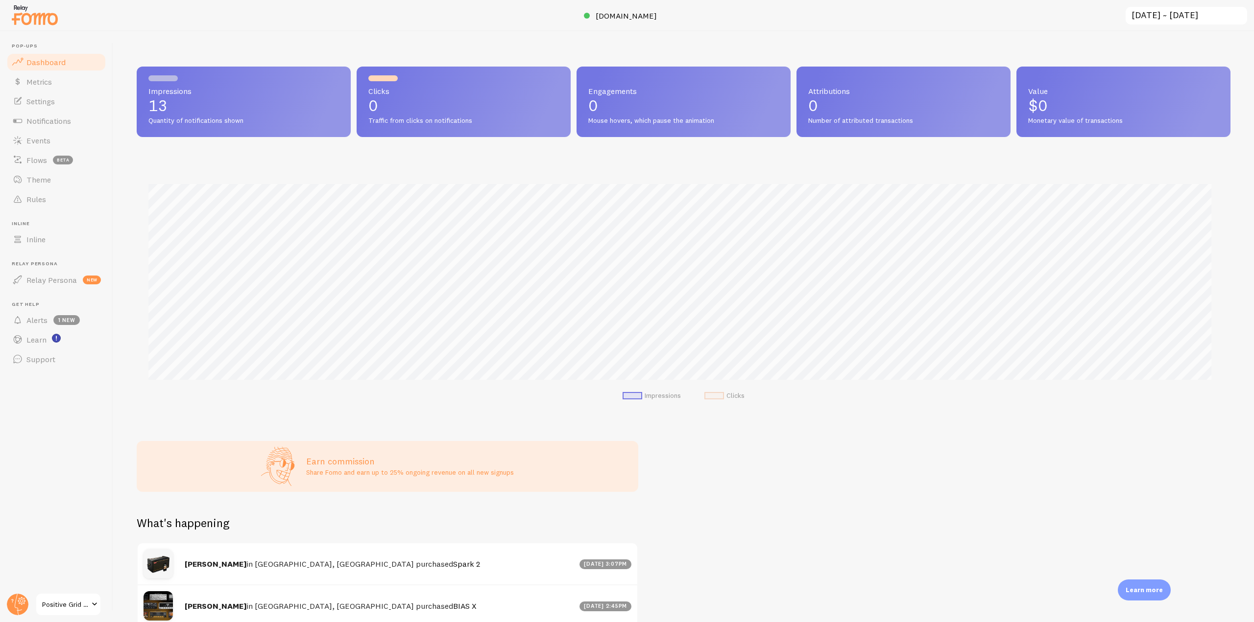
scroll to position [257, 1086]
click at [48, 21] on img at bounding box center [34, 14] width 49 height 25
